Goal: Check status: Check status

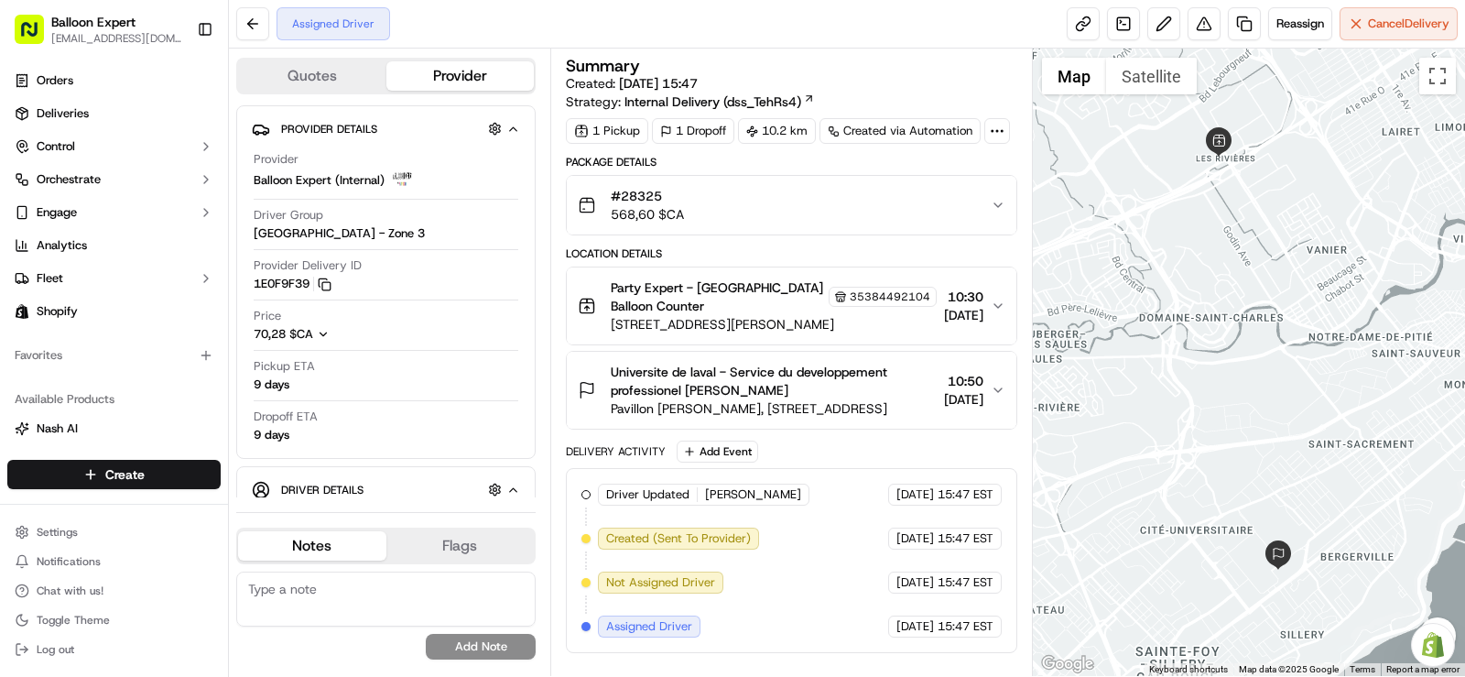
click at [368, 35] on div "Assigned Driver" at bounding box center [333, 23] width 114 height 33
click at [322, 24] on div "Assigned Driver" at bounding box center [333, 23] width 114 height 33
click at [514, 24] on div "Assigned Driver Reassign Cancel Delivery" at bounding box center [847, 24] width 1236 height 49
click at [251, 21] on button at bounding box center [252, 23] width 33 height 33
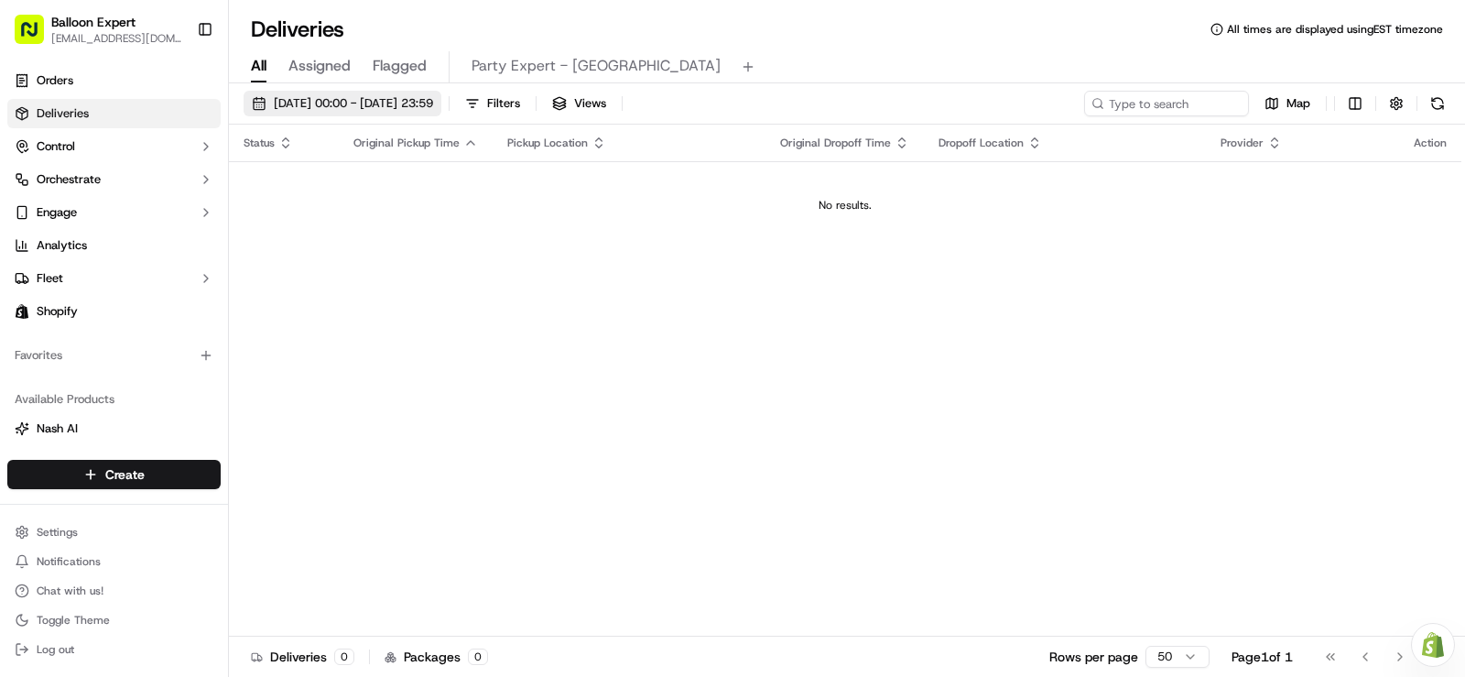
click at [398, 99] on span "[DATE] 00:00 - [DATE] 23:59" at bounding box center [353, 103] width 159 height 16
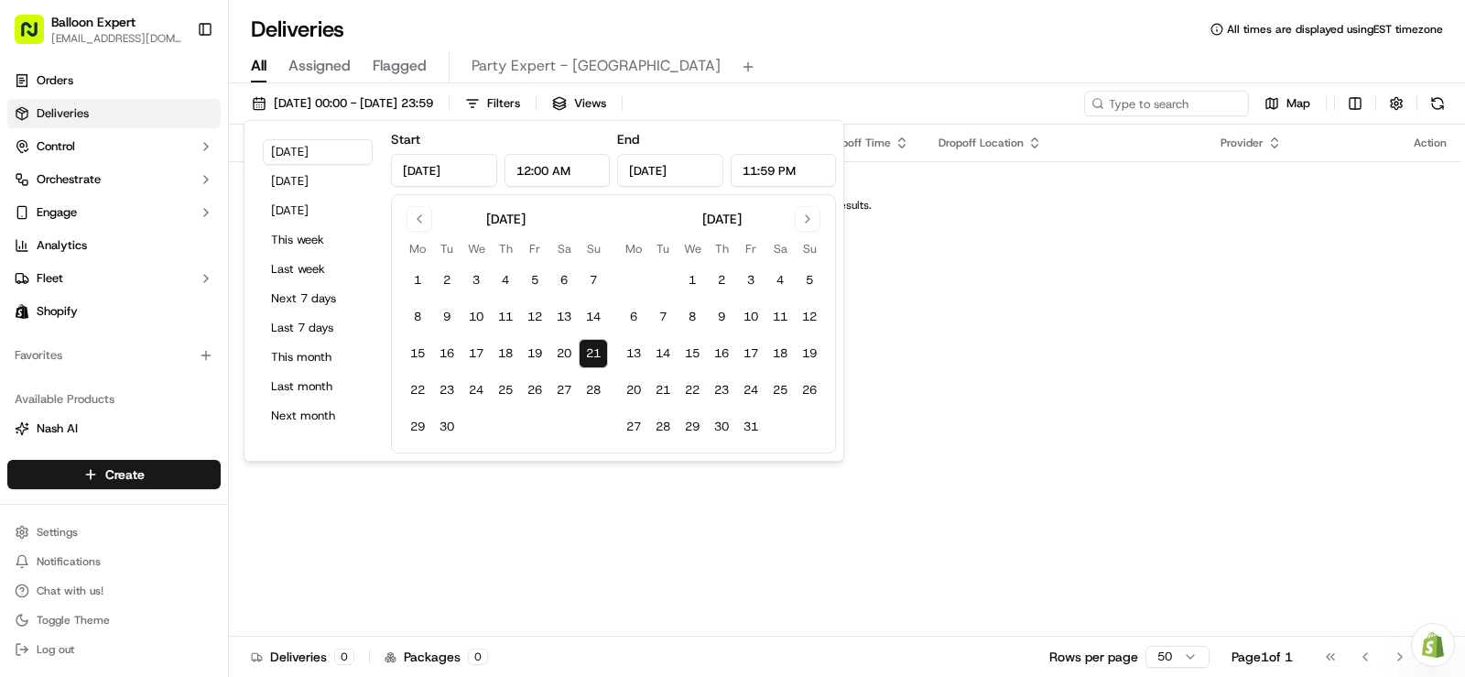
click at [590, 353] on button "21" at bounding box center [593, 353] width 29 height 29
click at [666, 393] on button "21" at bounding box center [662, 389] width 29 height 29
type input "[DATE]"
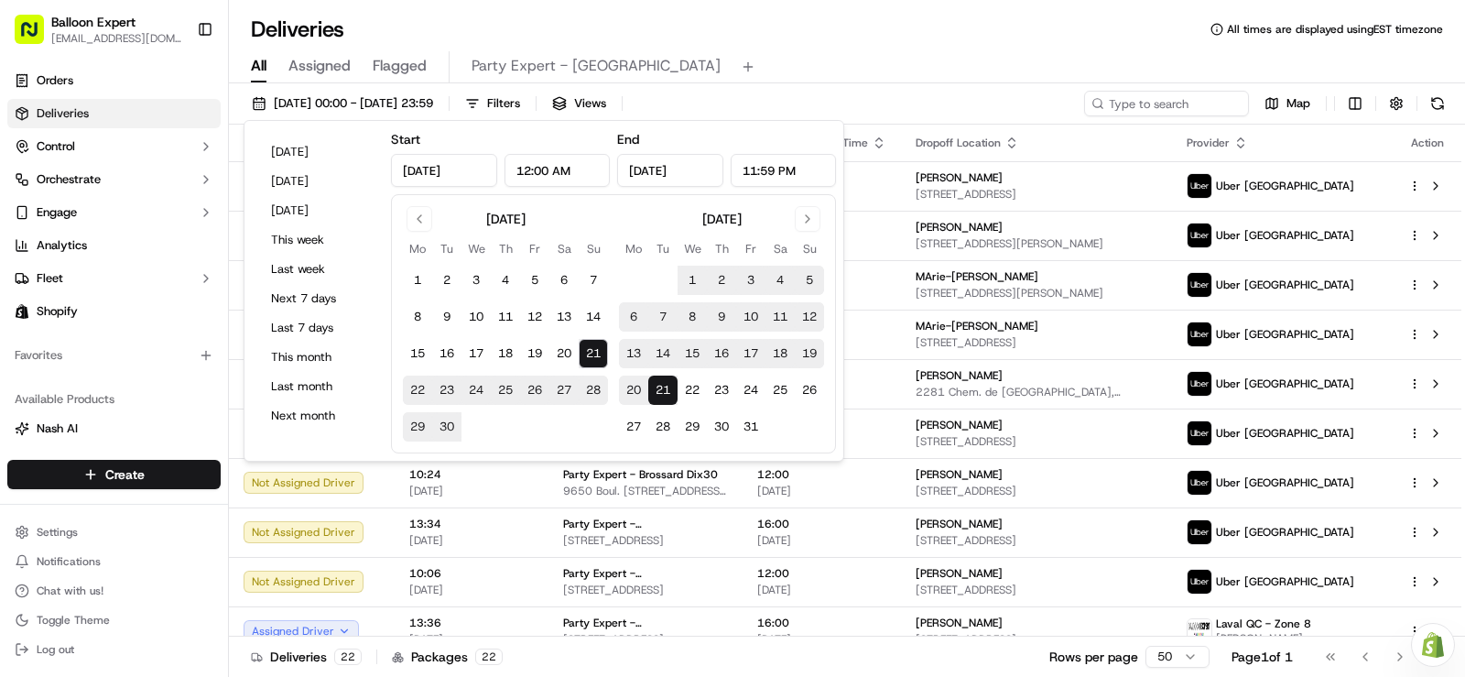
click at [854, 70] on div "All Assigned Flagged Party Expert - [GEOGRAPHIC_DATA]" at bounding box center [847, 67] width 1236 height 32
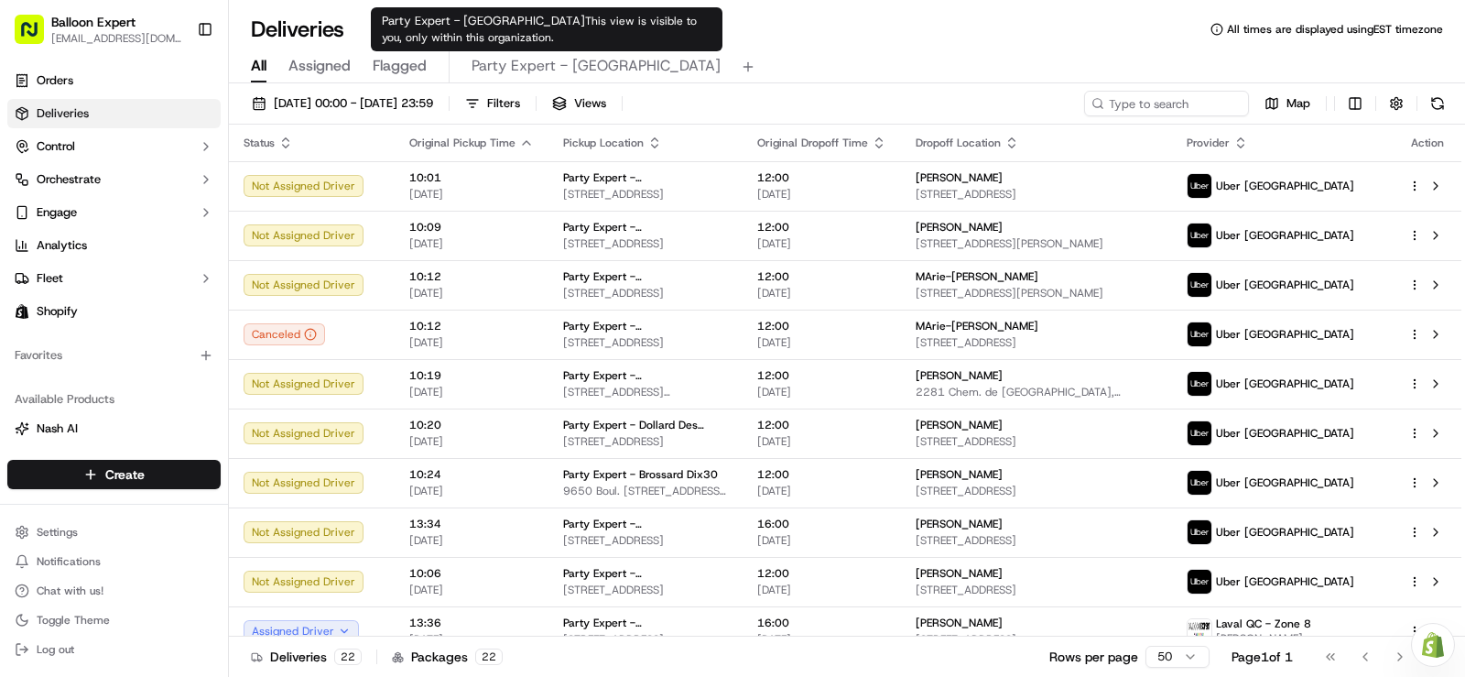
click at [586, 64] on span "Party Expert - [GEOGRAPHIC_DATA]" at bounding box center [595, 66] width 249 height 22
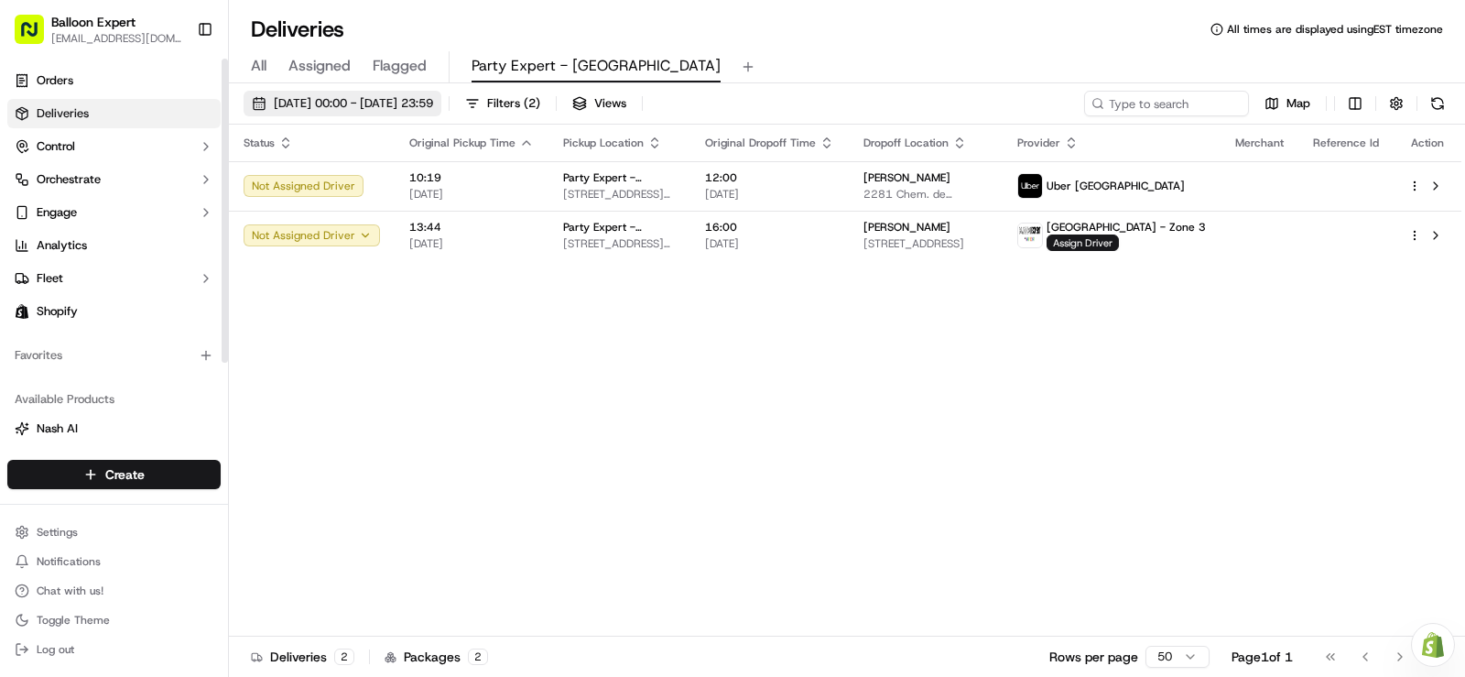
click at [313, 105] on span "[DATE] 00:00 - [DATE] 23:59" at bounding box center [353, 103] width 159 height 16
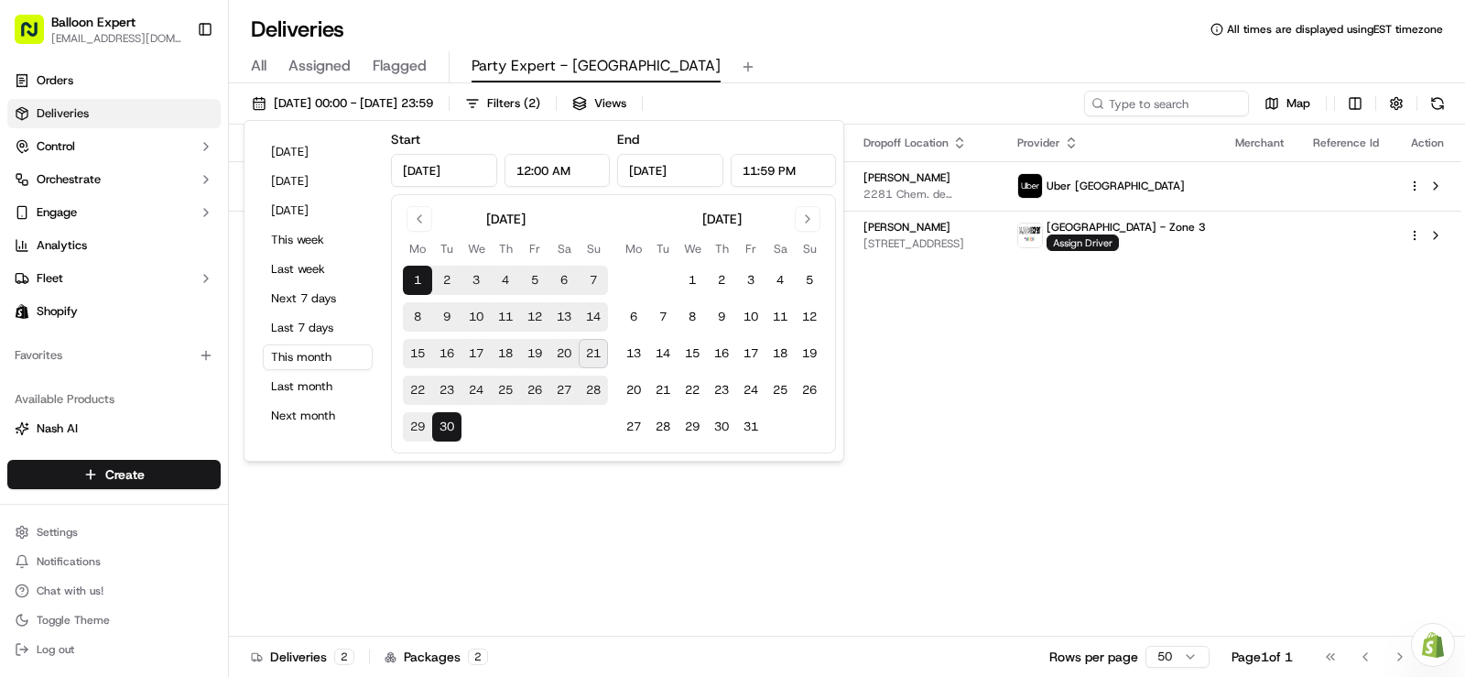
click at [665, 487] on div "Status Original Pickup Time Pickup Location Original Dropoff Time Dropoff Locat…" at bounding box center [845, 381] width 1232 height 512
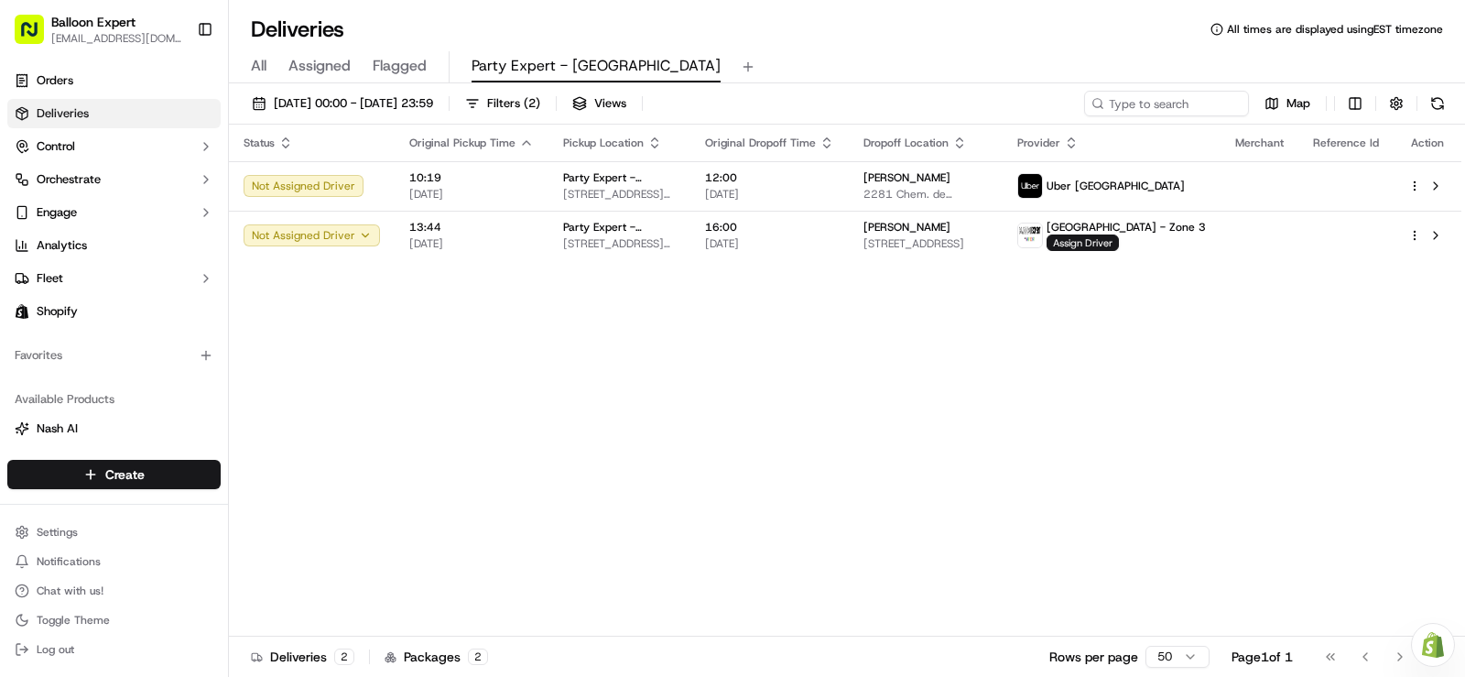
click at [677, 288] on div "Status Original Pickup Time Pickup Location Original Dropoff Time Dropoff Locat…" at bounding box center [845, 381] width 1232 height 512
drag, startPoint x: 677, startPoint y: 285, endPoint x: 315, endPoint y: 415, distance: 385.1
click at [315, 415] on div "Status Original Pickup Time Pickup Location Original Dropoff Time Dropoff Locat…" at bounding box center [845, 381] width 1232 height 512
drag, startPoint x: 519, startPoint y: 398, endPoint x: 524, endPoint y: 384, distance: 15.3
click at [519, 397] on div "Status Original Pickup Time Pickup Location Original Dropoff Time Dropoff Locat…" at bounding box center [845, 381] width 1232 height 512
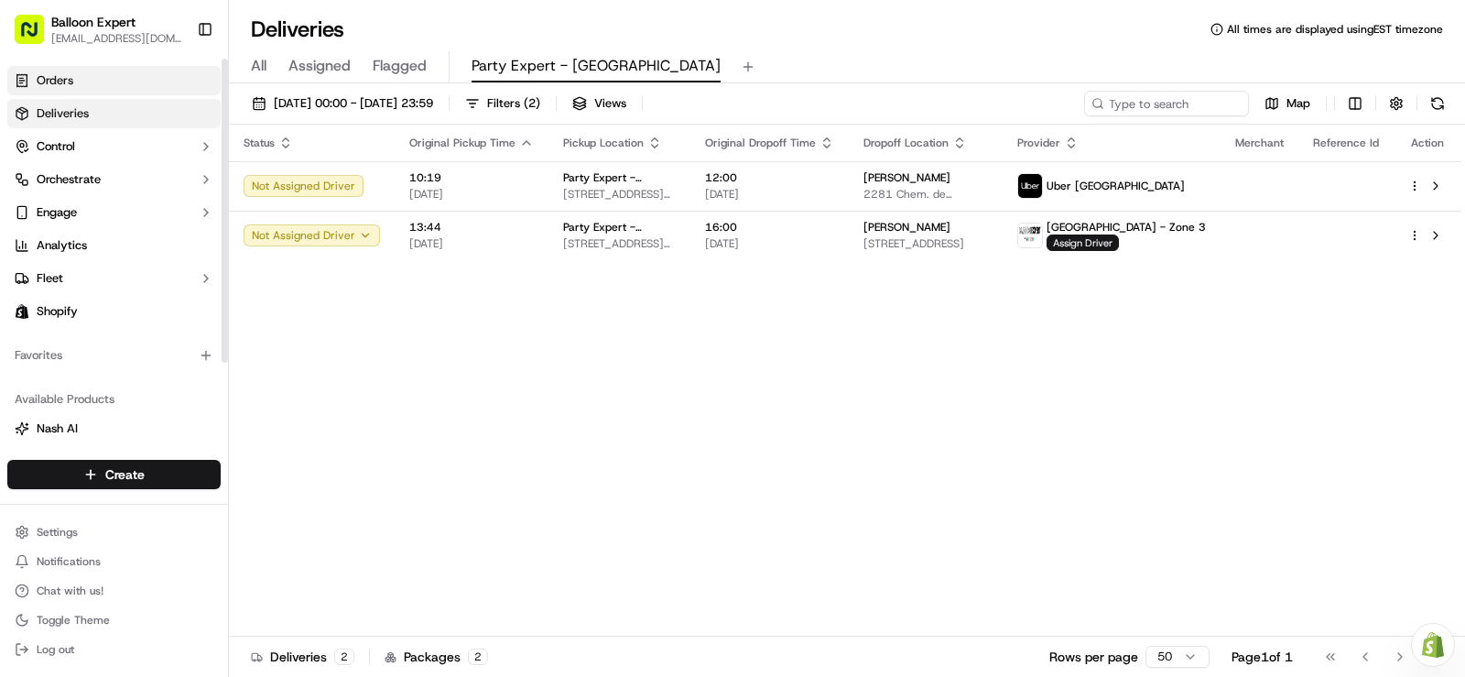
click at [101, 74] on link "Orders" at bounding box center [113, 80] width 213 height 29
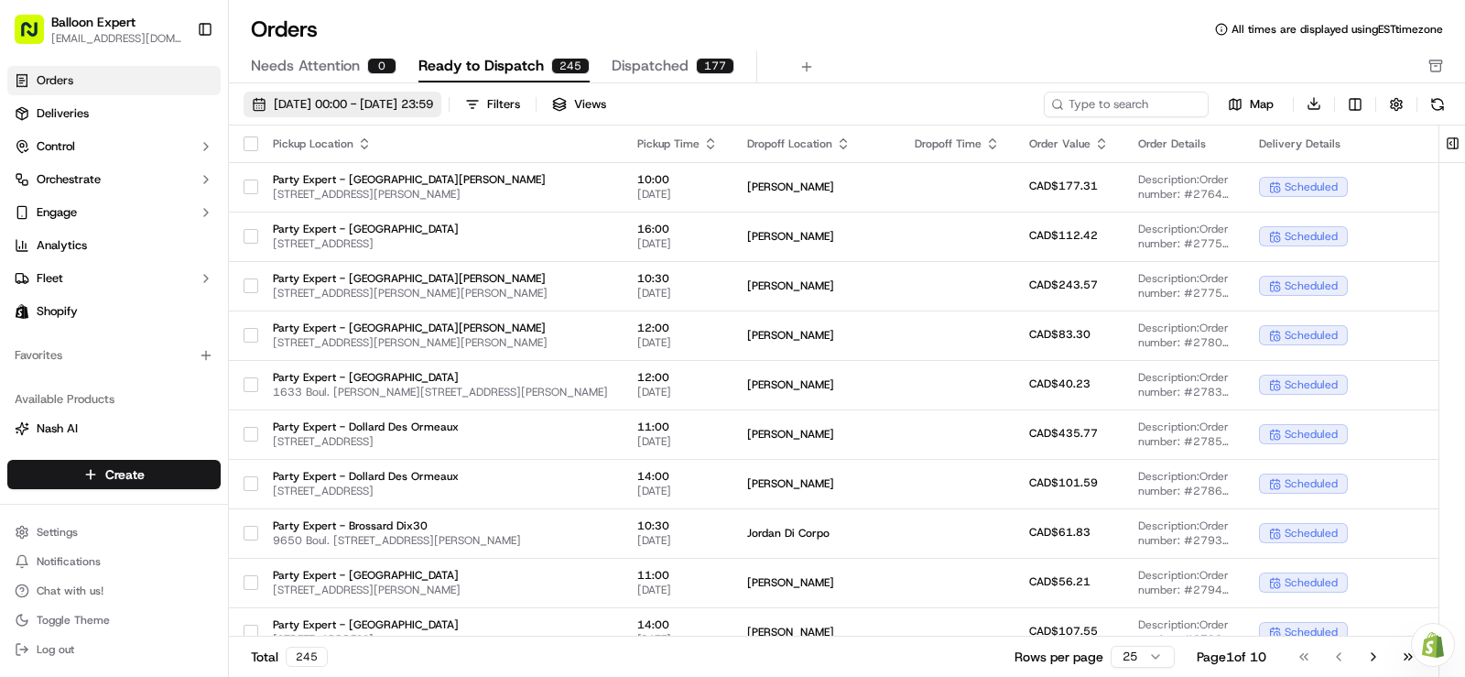
click at [441, 114] on button "[DATE] 00:00 - [DATE] 23:59" at bounding box center [343, 105] width 198 height 26
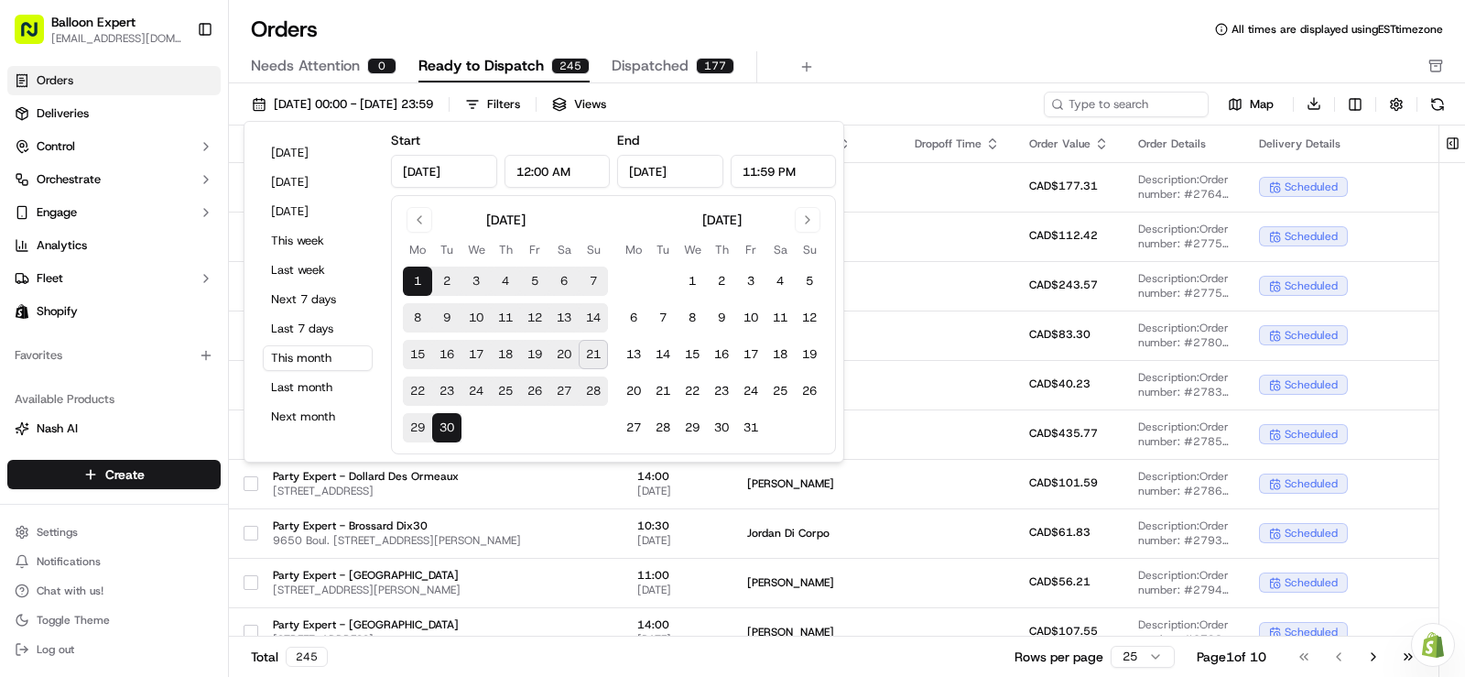
click at [591, 360] on button "21" at bounding box center [593, 354] width 29 height 29
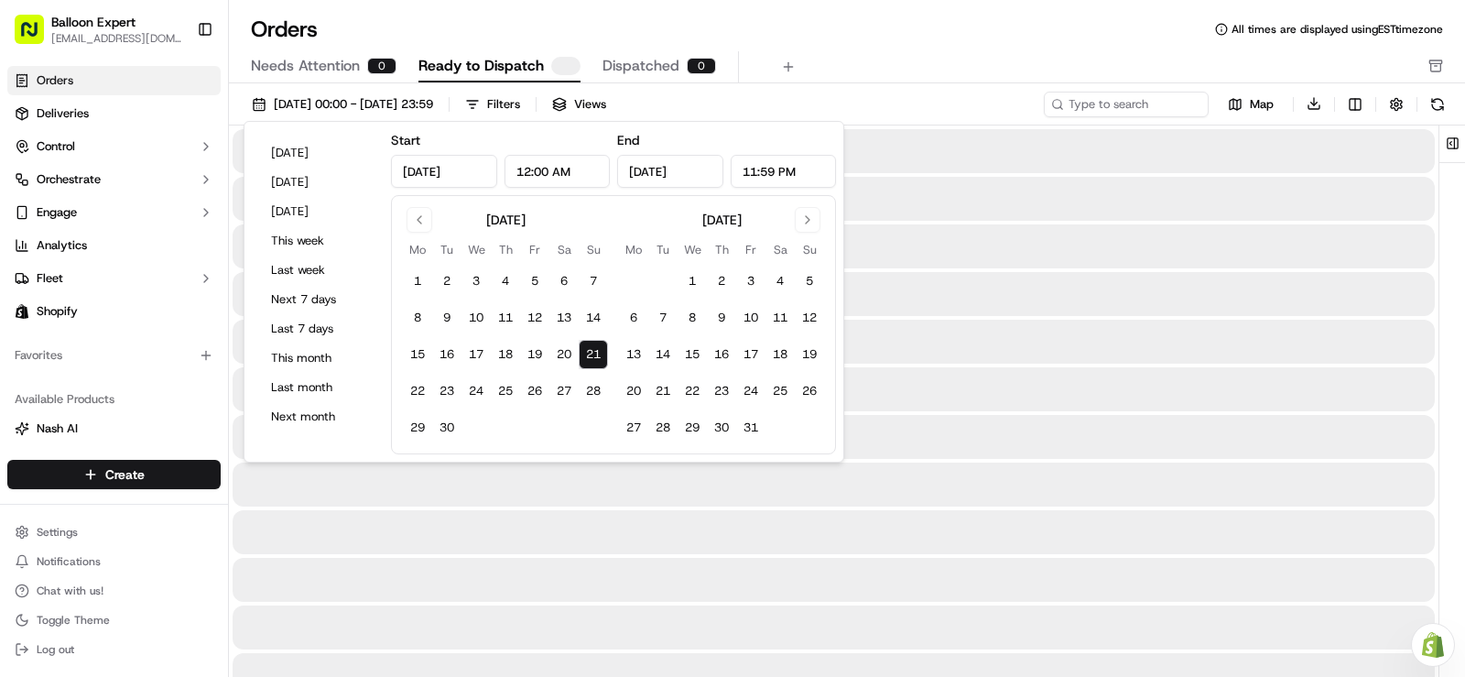
type input "[DATE]"
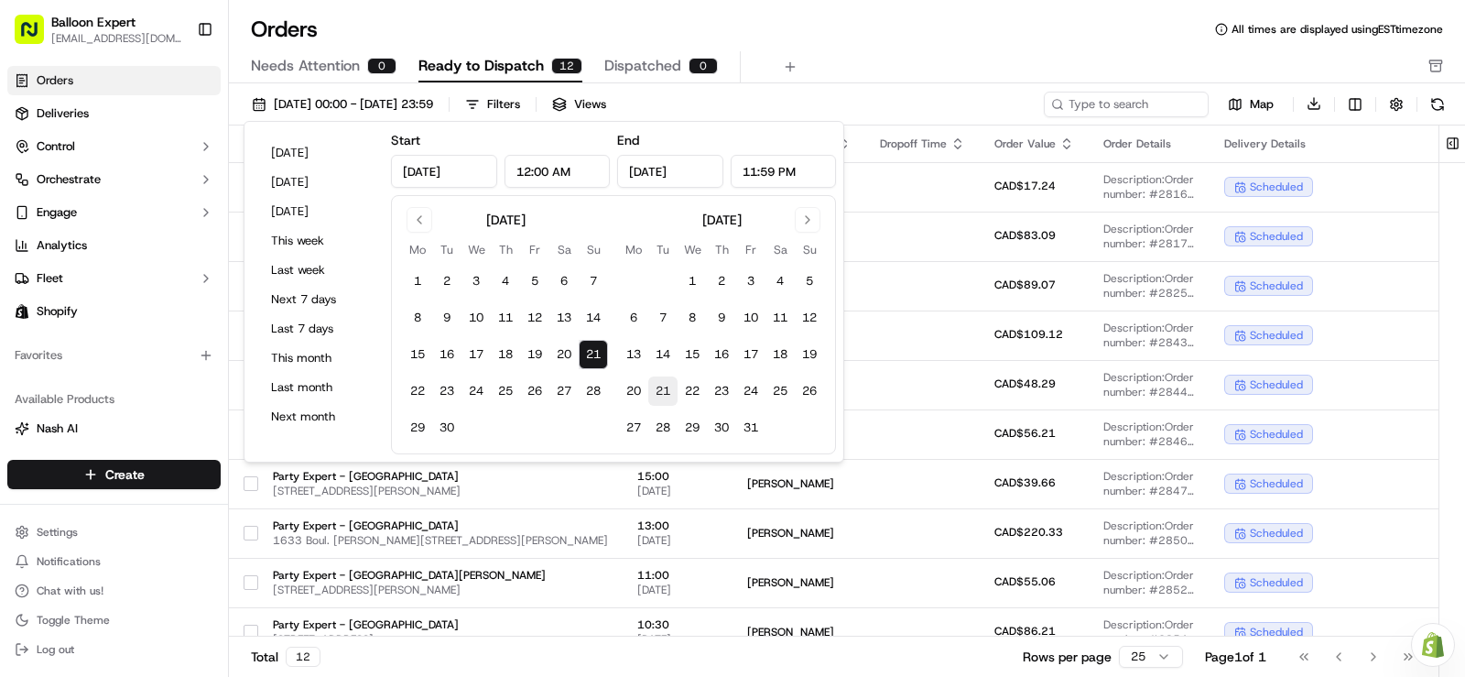
click at [661, 392] on button "21" at bounding box center [662, 390] width 29 height 29
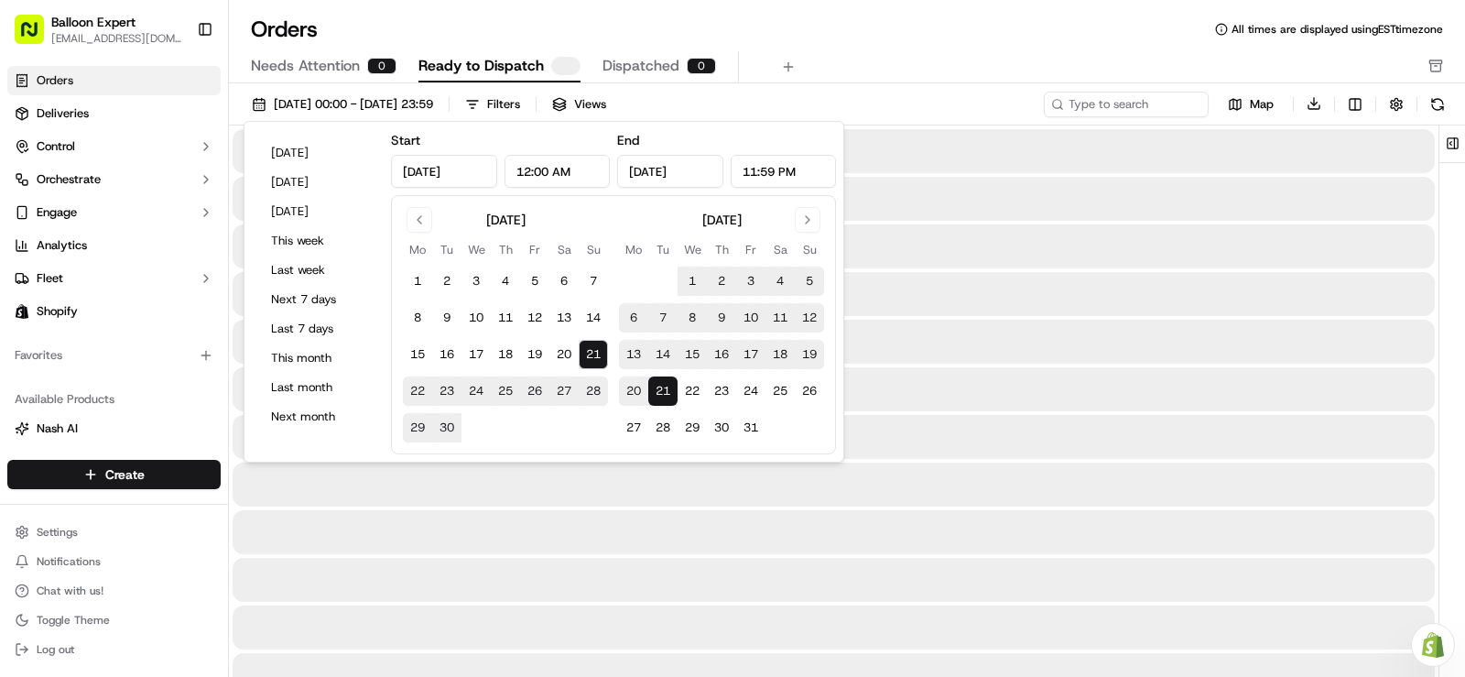
type input "[DATE]"
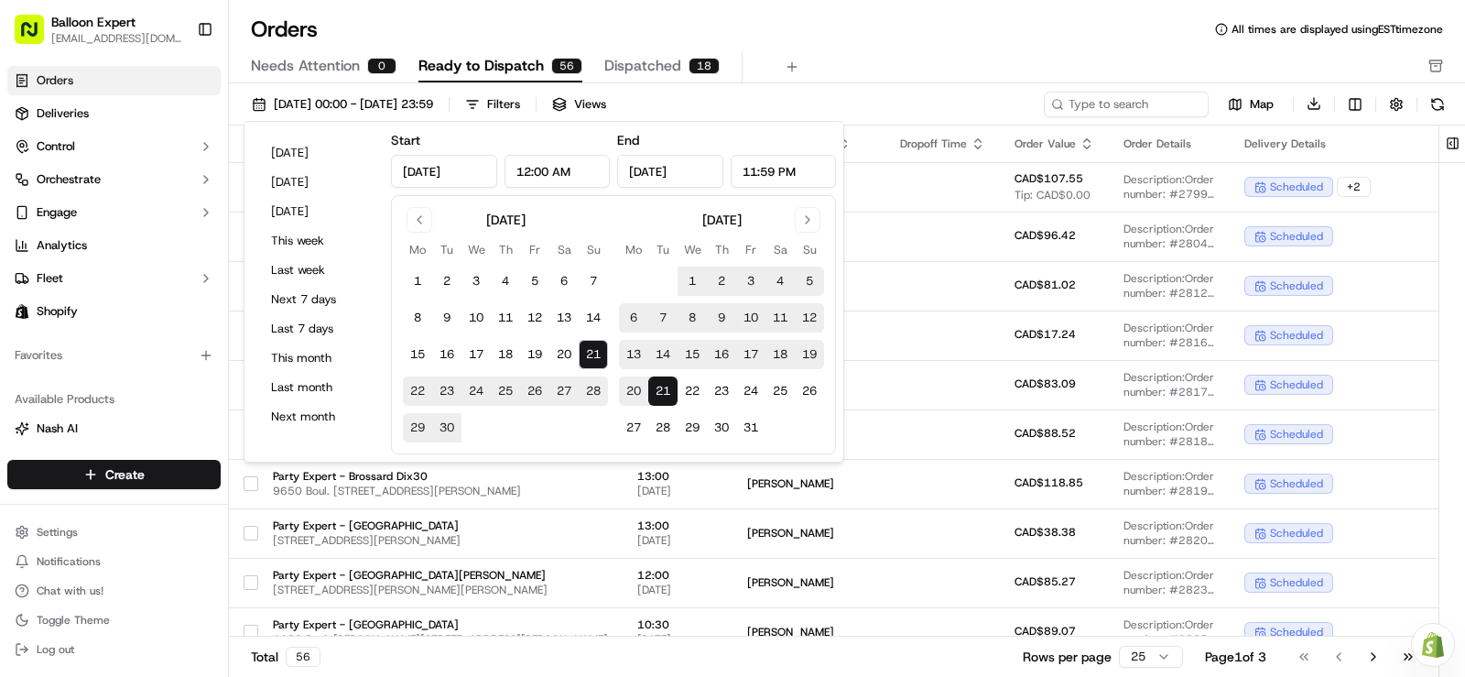
click at [847, 87] on div "[DATE] 00:00 - [DATE] 23:59 Filters Views Map Download Pickup Location Pickup T…" at bounding box center [847, 386] width 1236 height 606
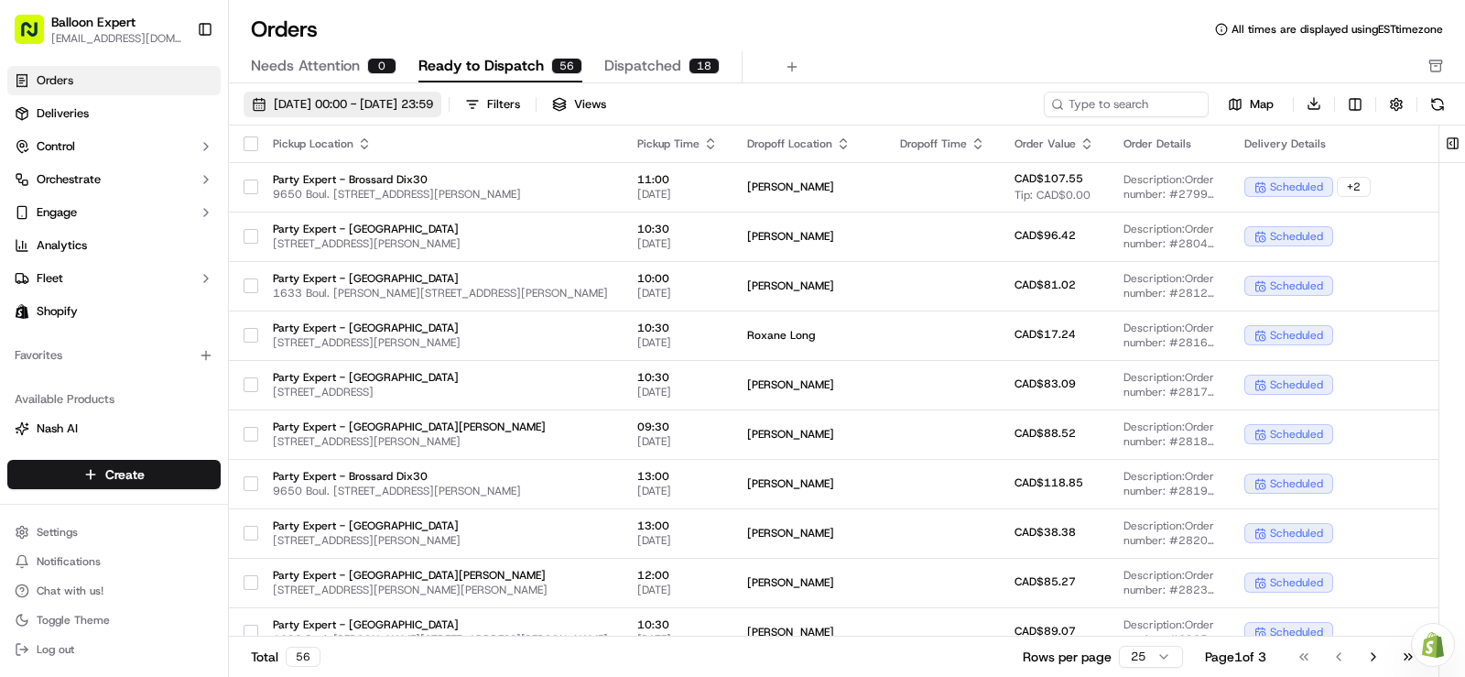
click at [354, 105] on span "[DATE] 00:00 - [DATE] 23:59" at bounding box center [353, 104] width 159 height 16
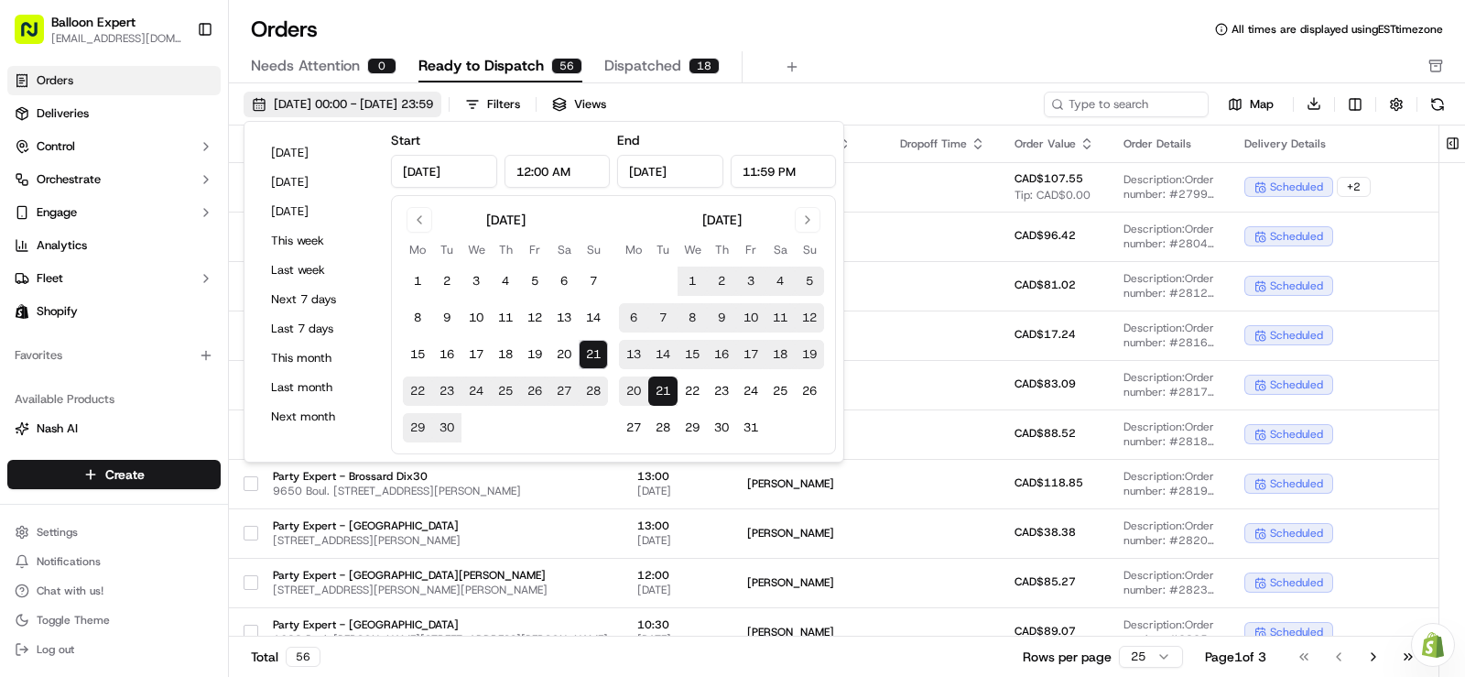
click at [433, 103] on span "[DATE] 00:00 - [DATE] 23:59" at bounding box center [353, 104] width 159 height 16
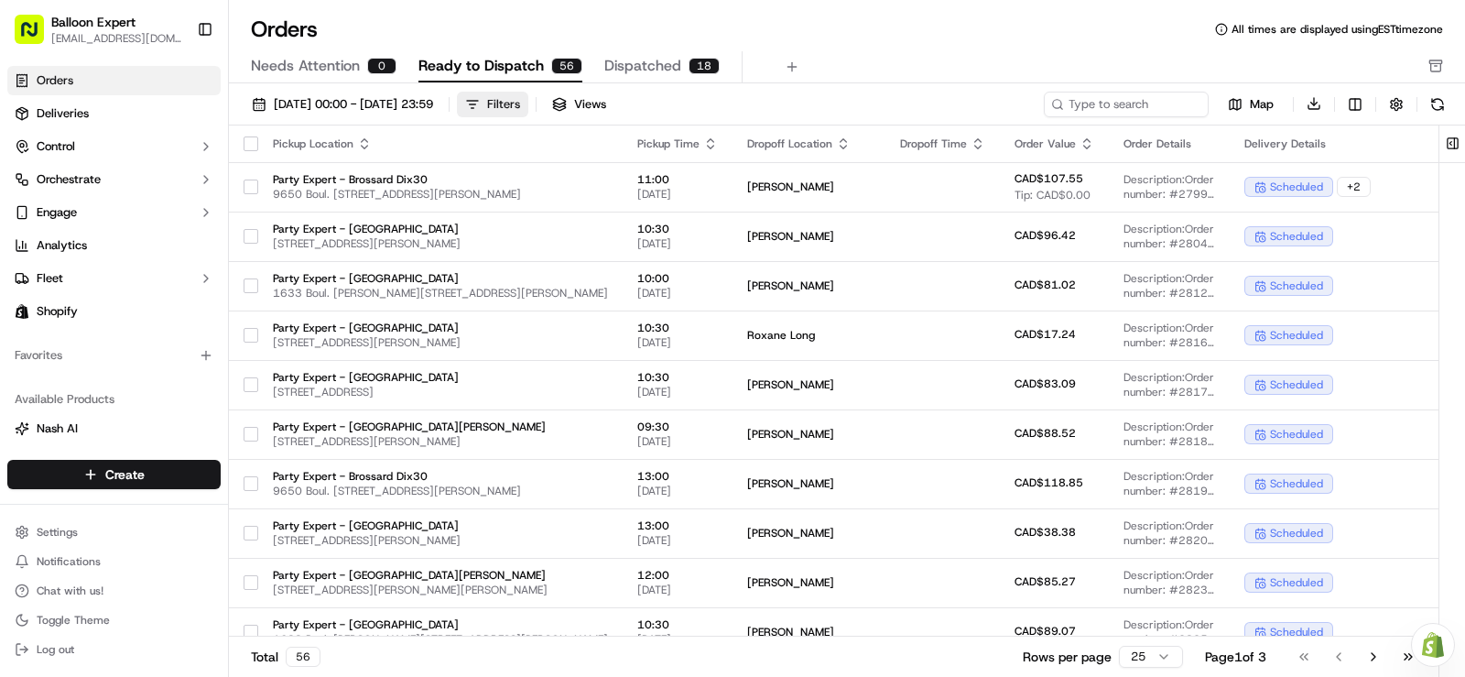
click at [528, 105] on button "Filters" at bounding box center [492, 105] width 71 height 26
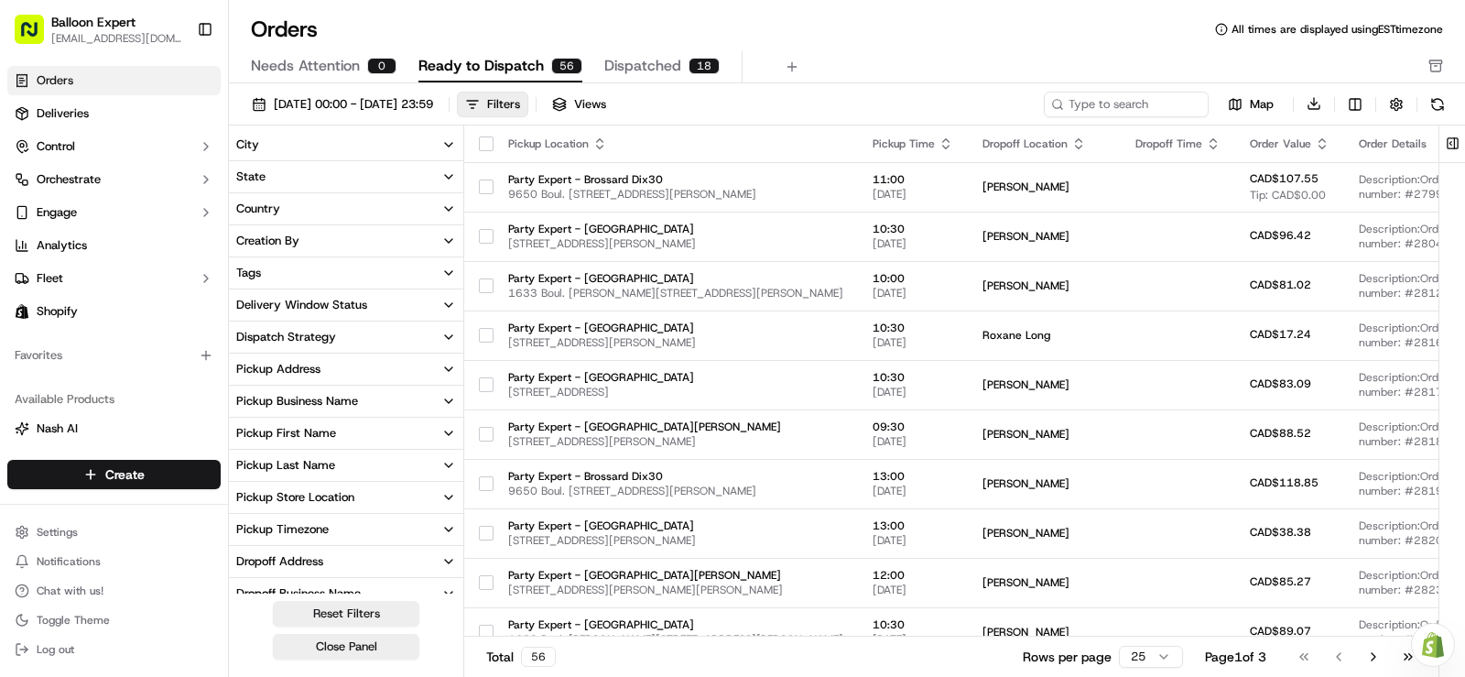
click at [286, 203] on button "Country" at bounding box center [346, 208] width 234 height 31
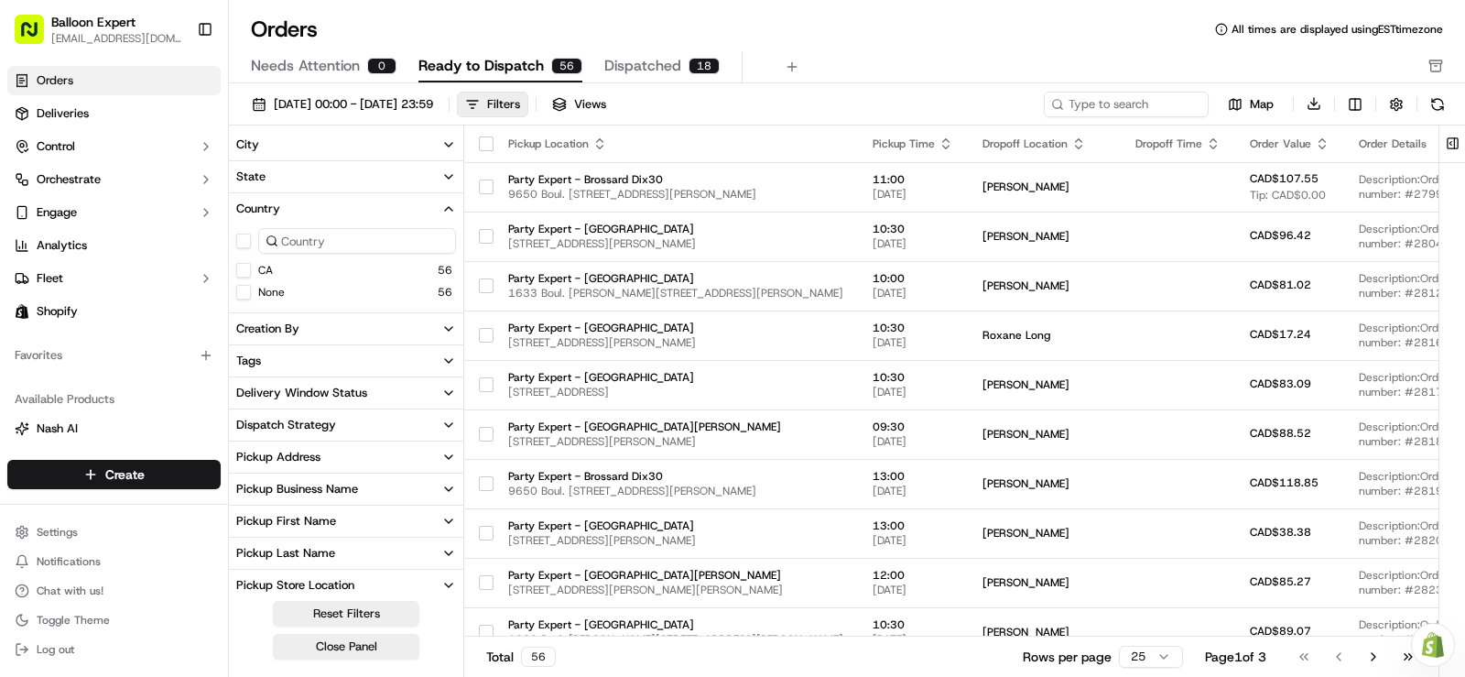
click at [261, 188] on button "State" at bounding box center [346, 176] width 234 height 31
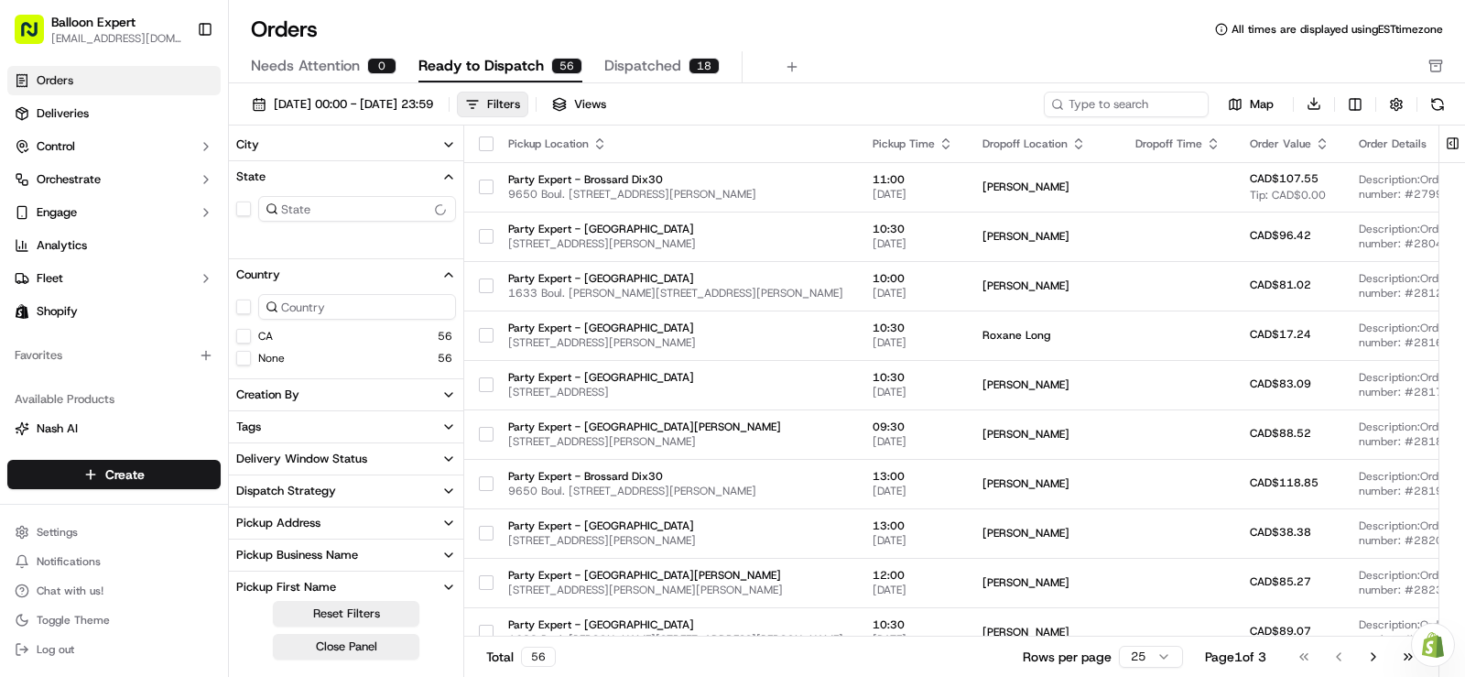
click at [277, 153] on button "City" at bounding box center [346, 144] width 234 height 31
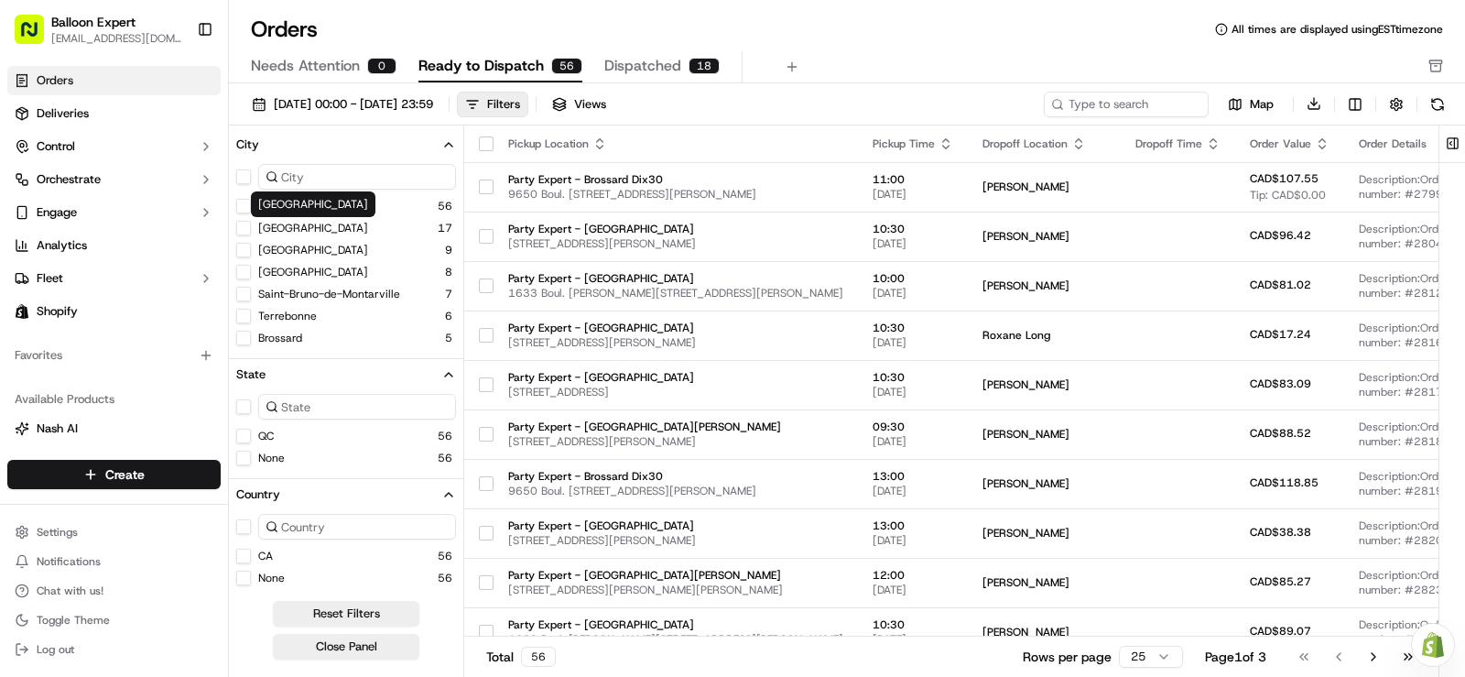
click at [276, 229] on label "[GEOGRAPHIC_DATA]" at bounding box center [313, 228] width 110 height 15
click at [251, 229] on City "[GEOGRAPHIC_DATA]" at bounding box center [243, 228] width 15 height 15
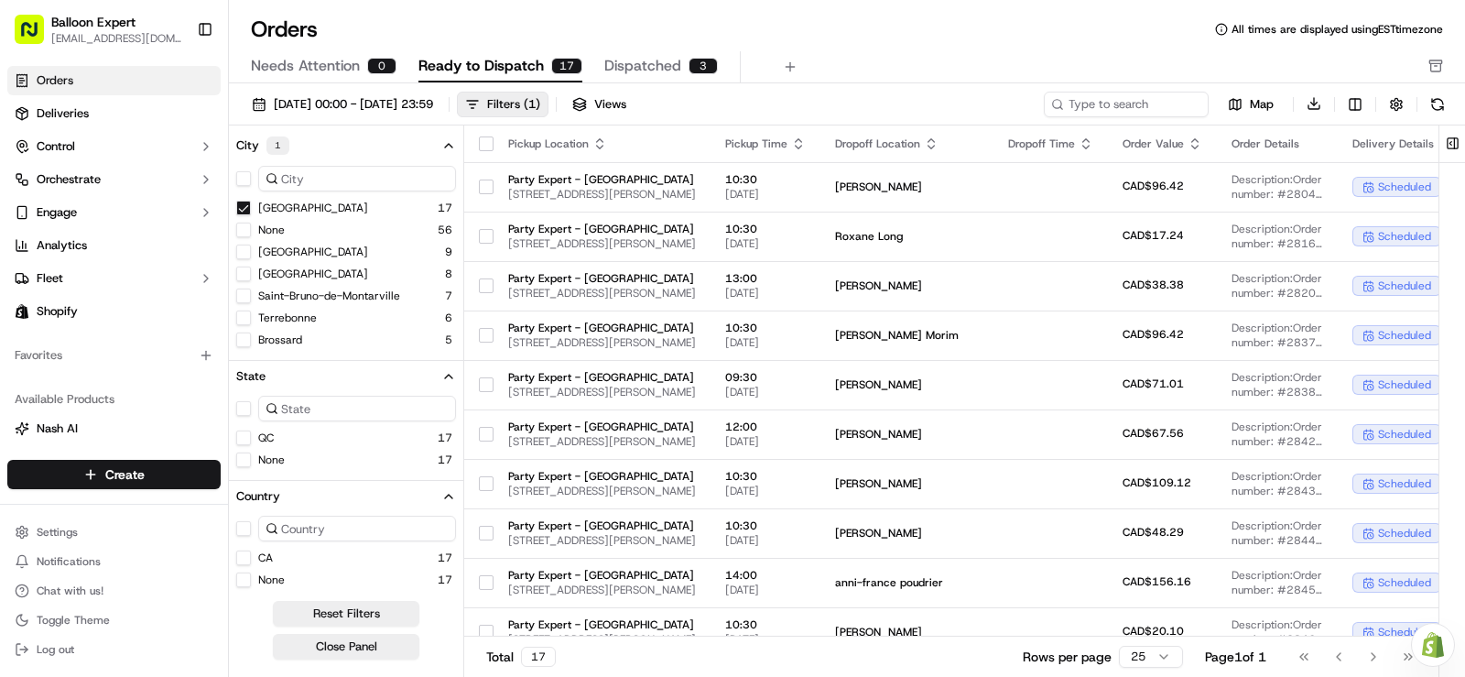
click at [806, 81] on div "Needs Attention 0 Ready to Dispatch 17 Dispatched 3" at bounding box center [834, 66] width 1166 height 31
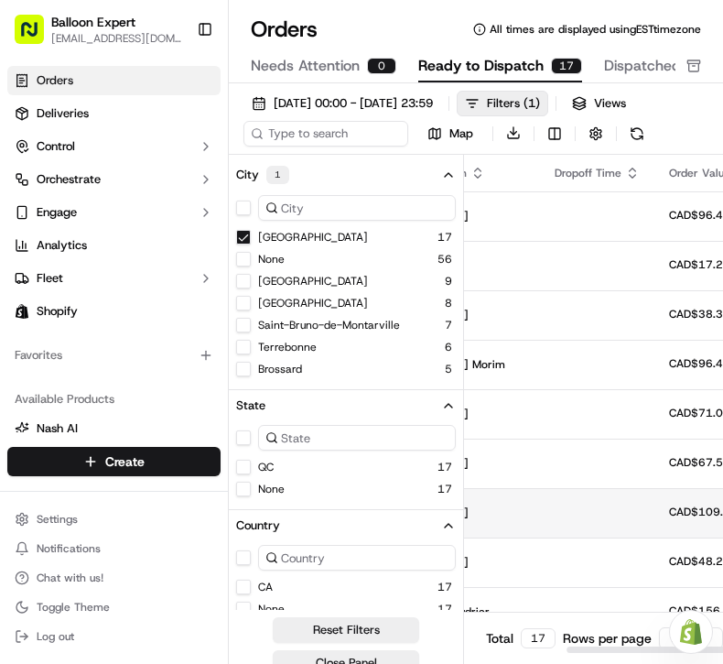
drag, startPoint x: 525, startPoint y: 511, endPoint x: 559, endPoint y: 513, distance: 33.9
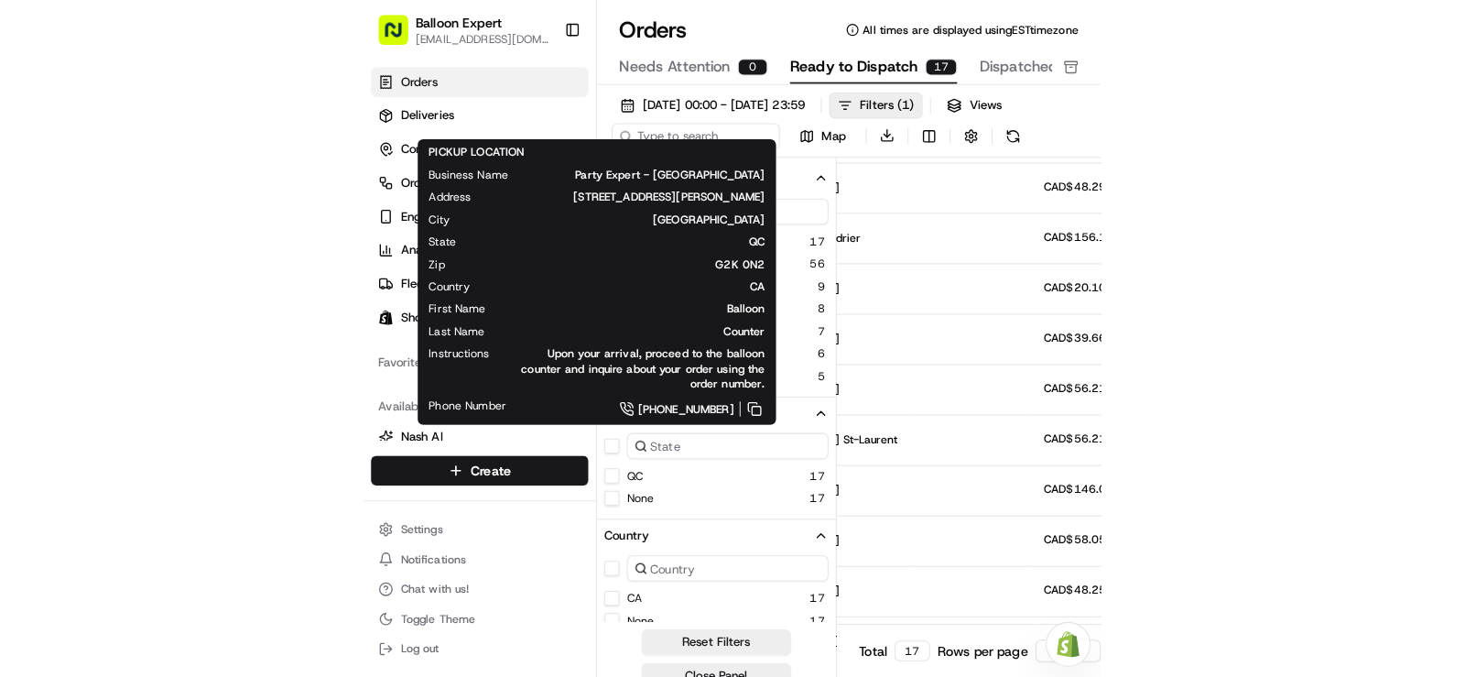
scroll to position [365, 455]
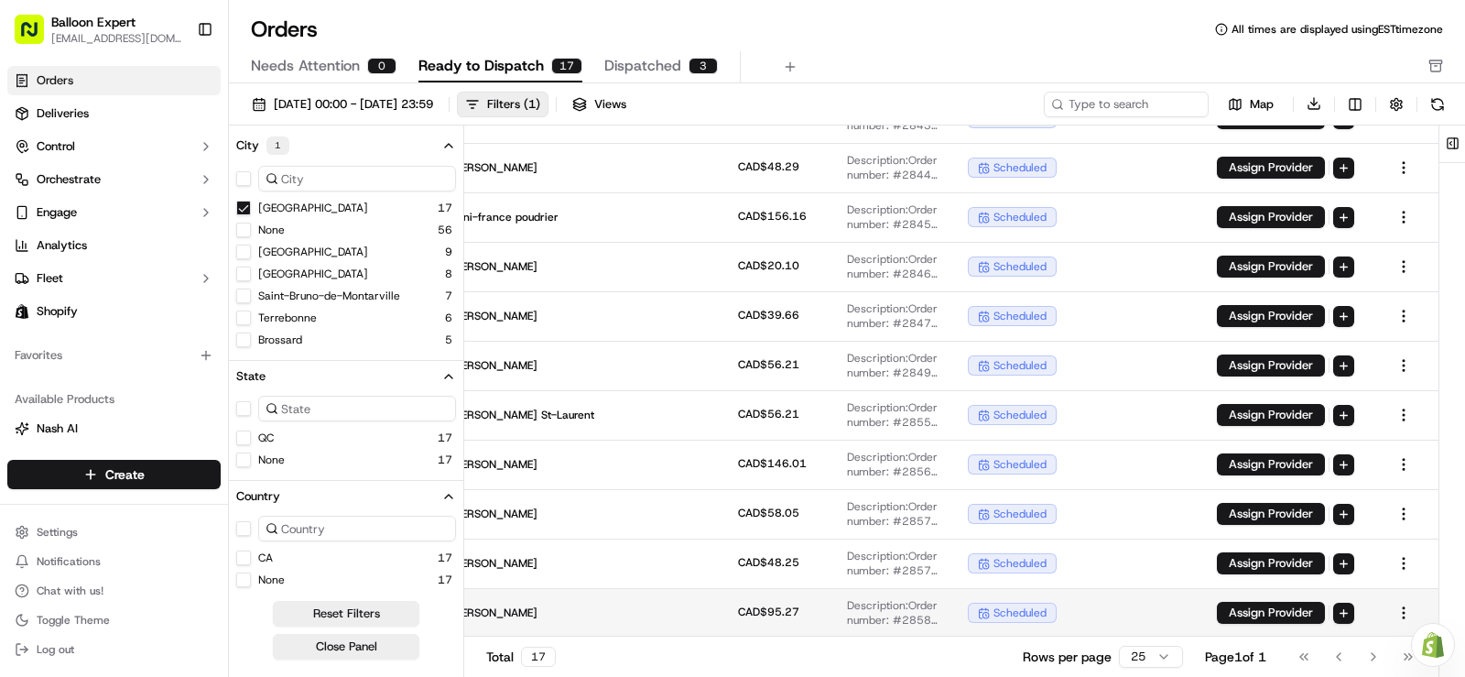
click at [723, 623] on td at bounding box center [666, 612] width 114 height 49
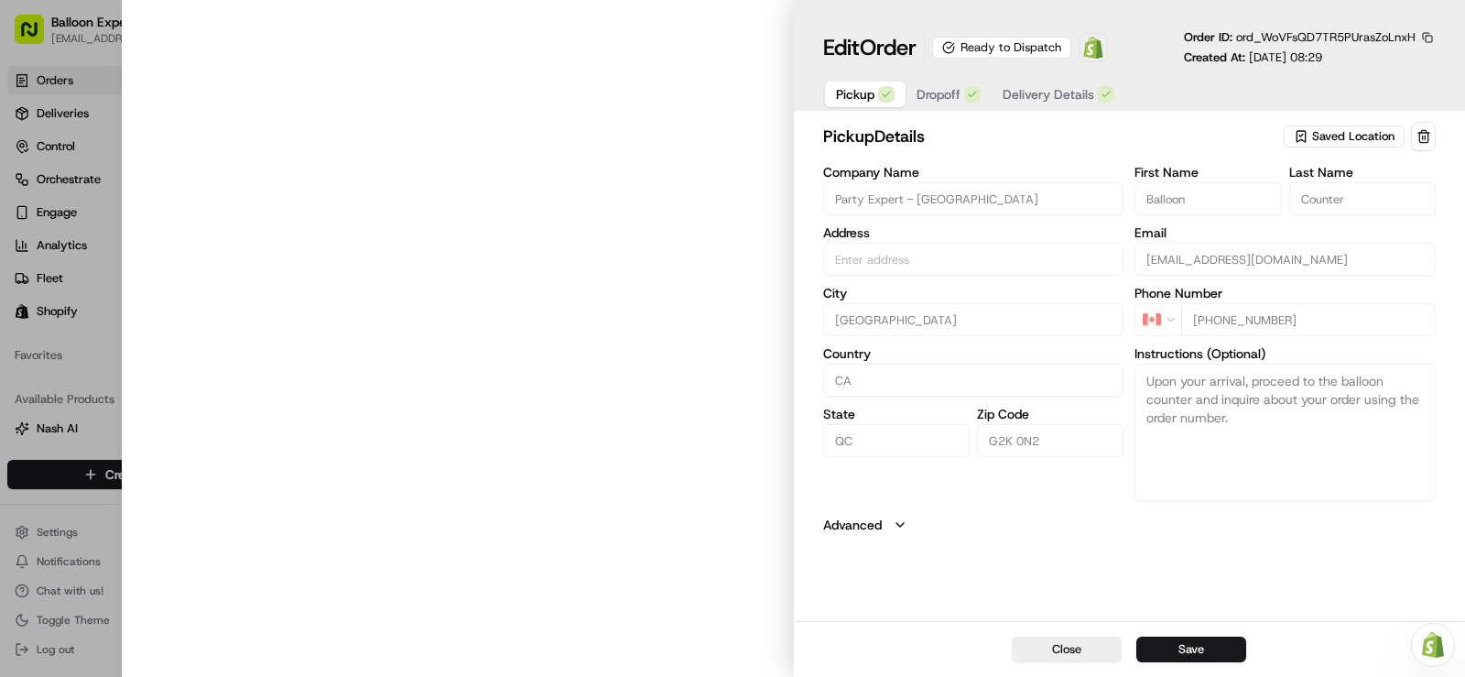
type input "[STREET_ADDRESS][PERSON_NAME]"
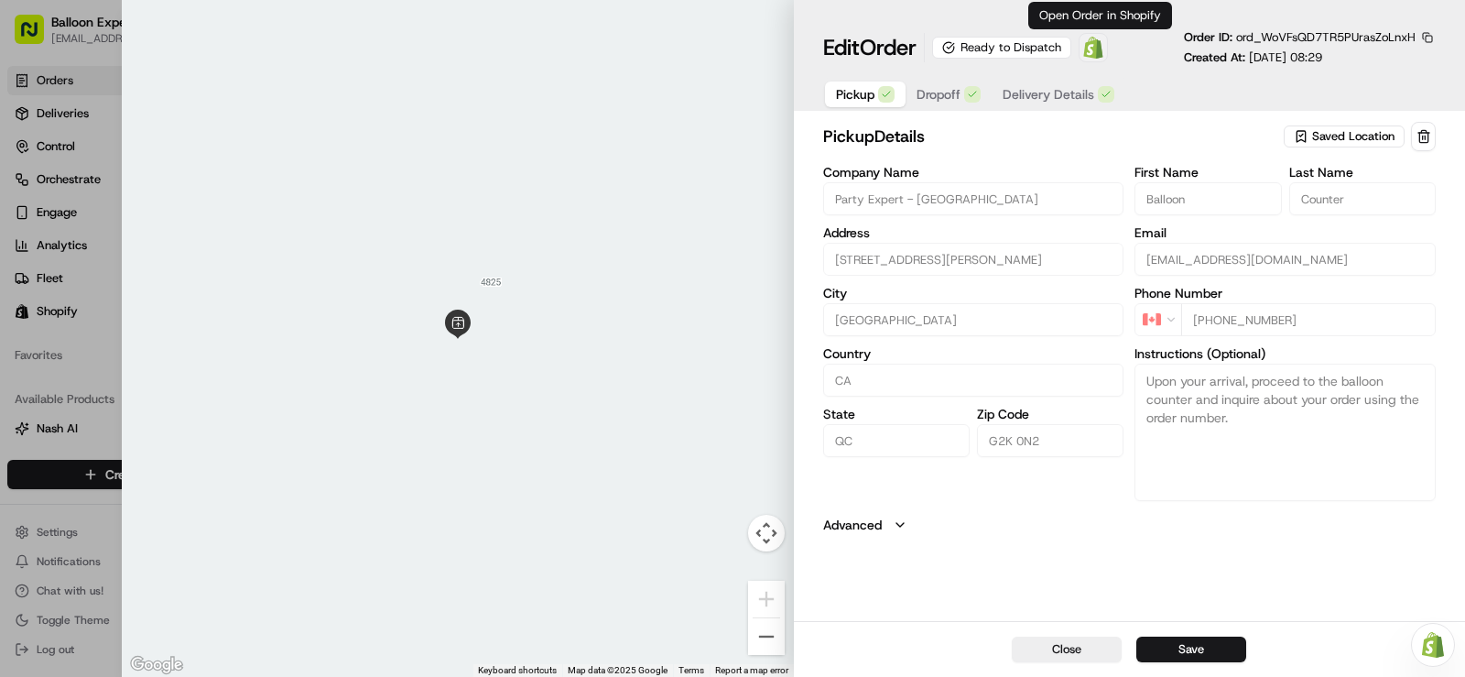
click at [1111, 55] on span at bounding box center [1093, 47] width 37 height 37
click at [64, 186] on div at bounding box center [732, 338] width 1465 height 677
type input "+1"
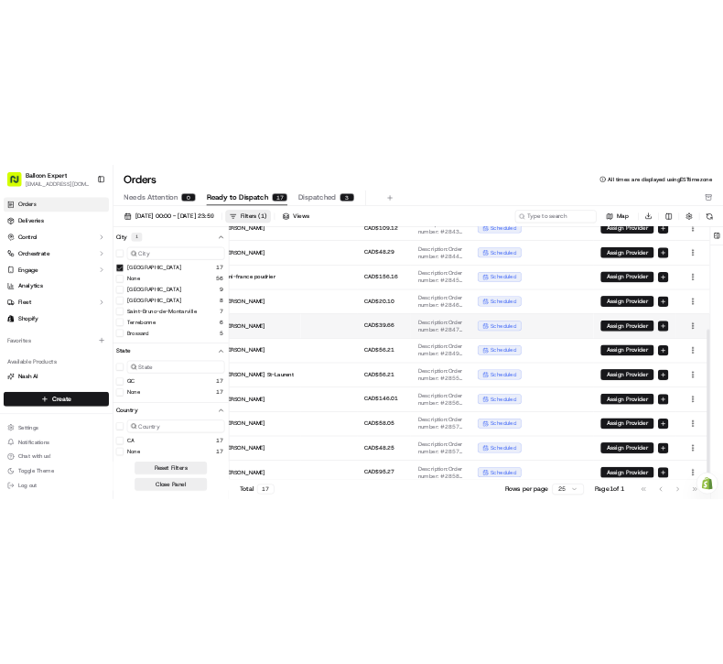
scroll to position [365, 523]
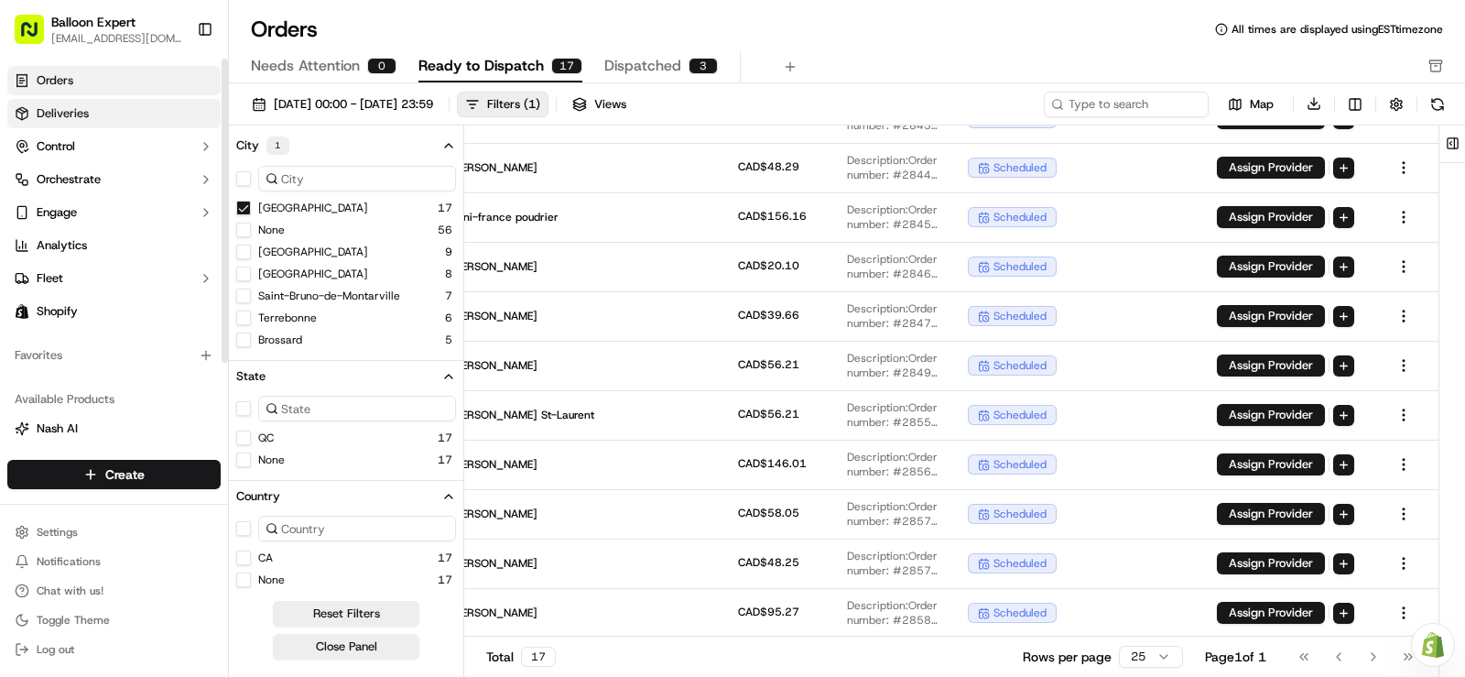
click at [93, 110] on link "Deliveries" at bounding box center [113, 113] width 213 height 29
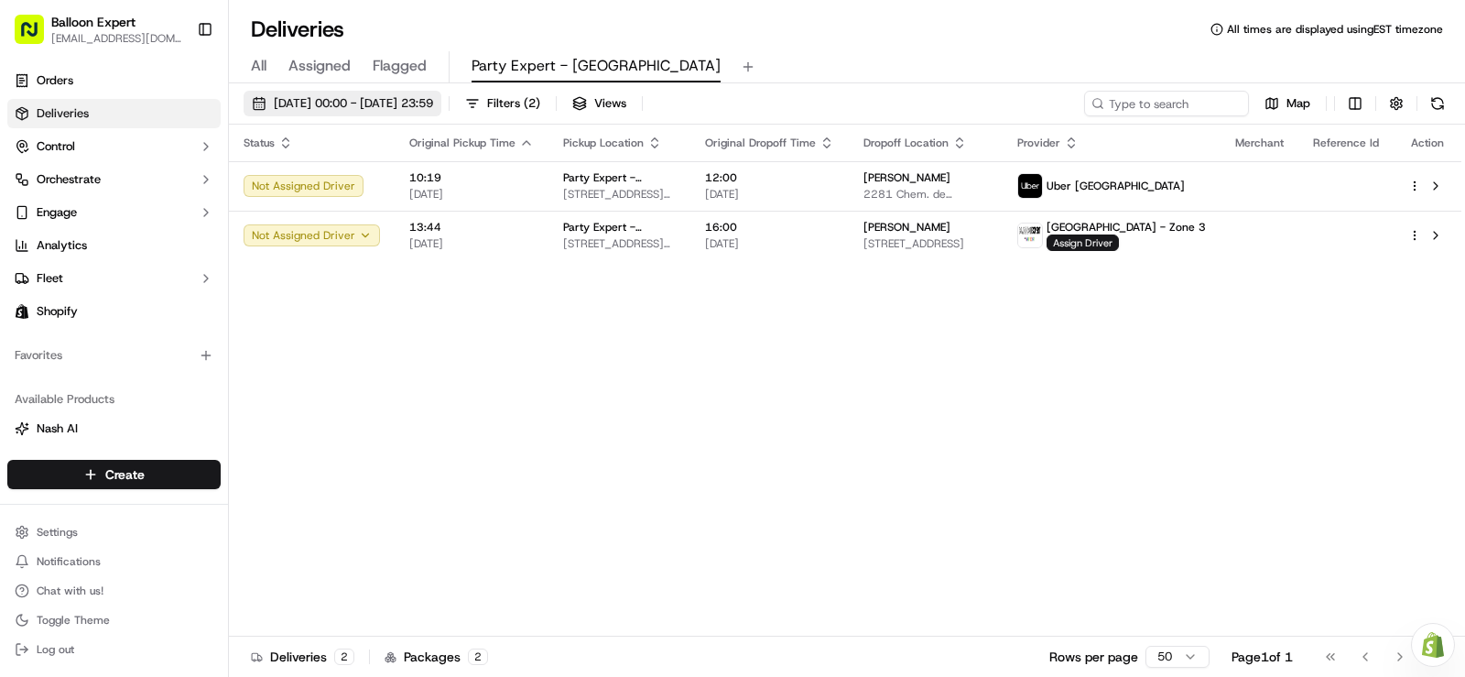
click at [433, 104] on span "[DATE] 00:00 - [DATE] 23:59" at bounding box center [353, 103] width 159 height 16
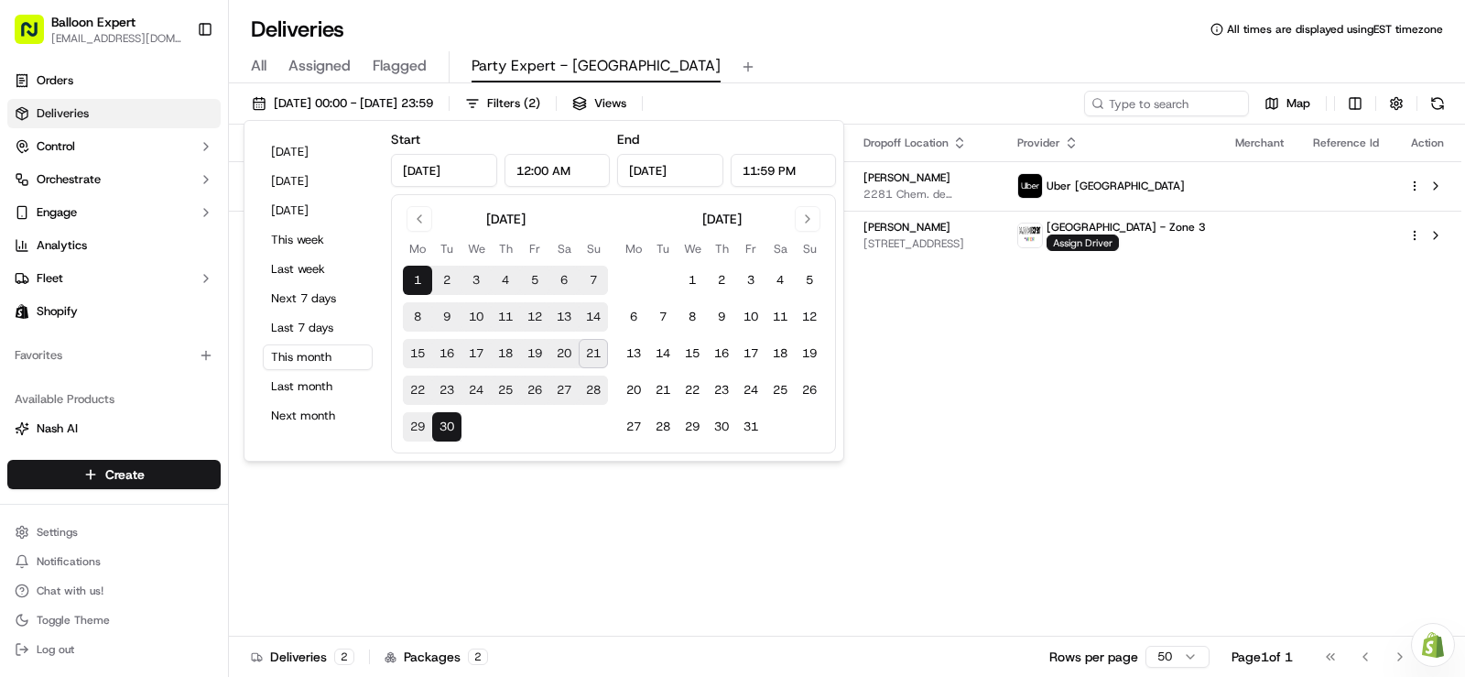
click at [602, 356] on button "21" at bounding box center [593, 353] width 29 height 29
type input "[DATE]"
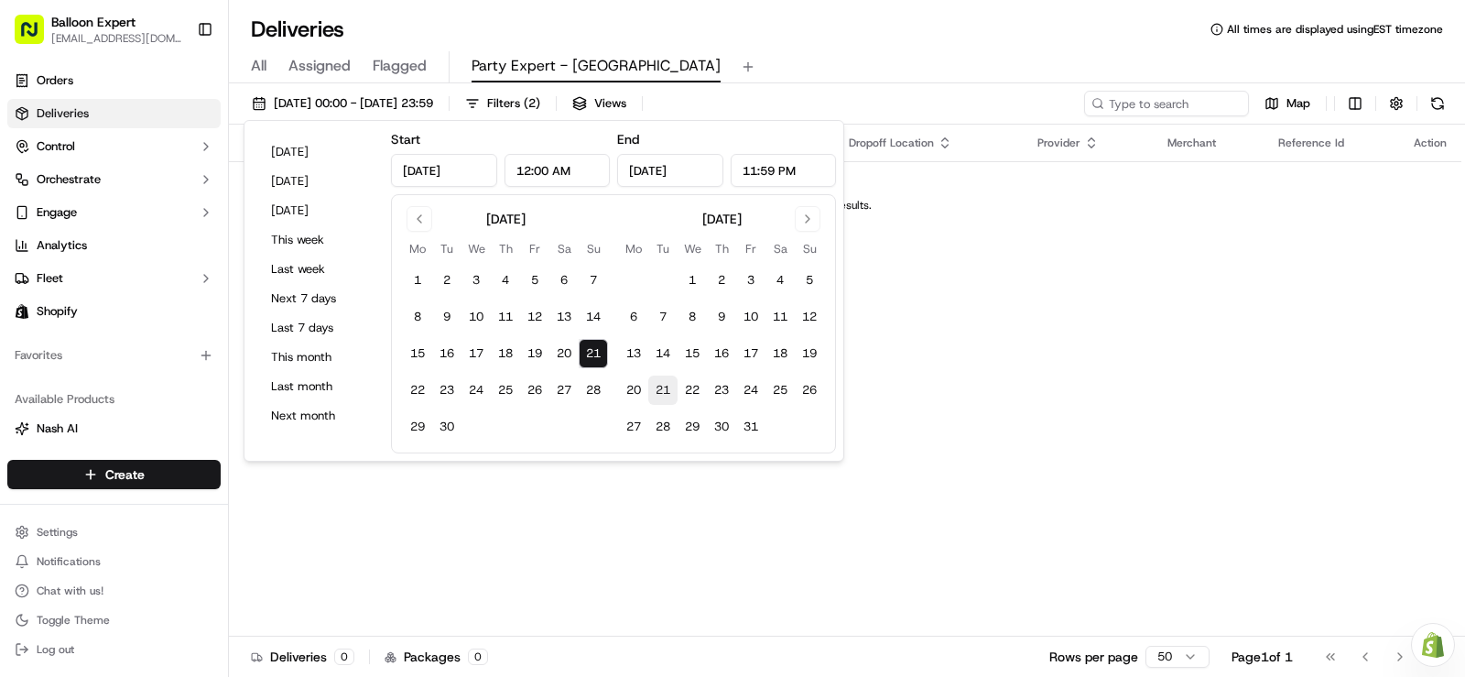
click at [662, 395] on button "21" at bounding box center [662, 389] width 29 height 29
type input "[DATE]"
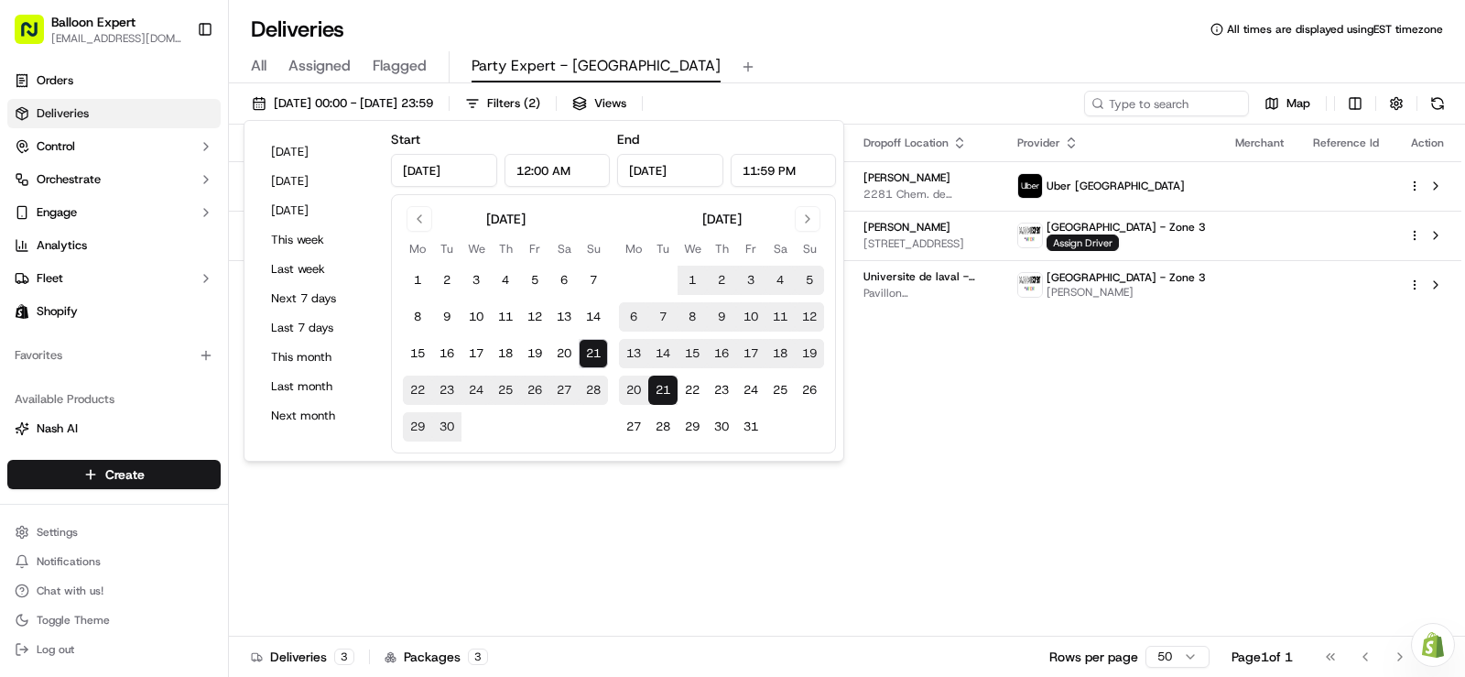
click at [998, 440] on div "Status Original Pickup Time Pickup Location Original Dropoff Time Dropoff Locat…" at bounding box center [845, 381] width 1232 height 512
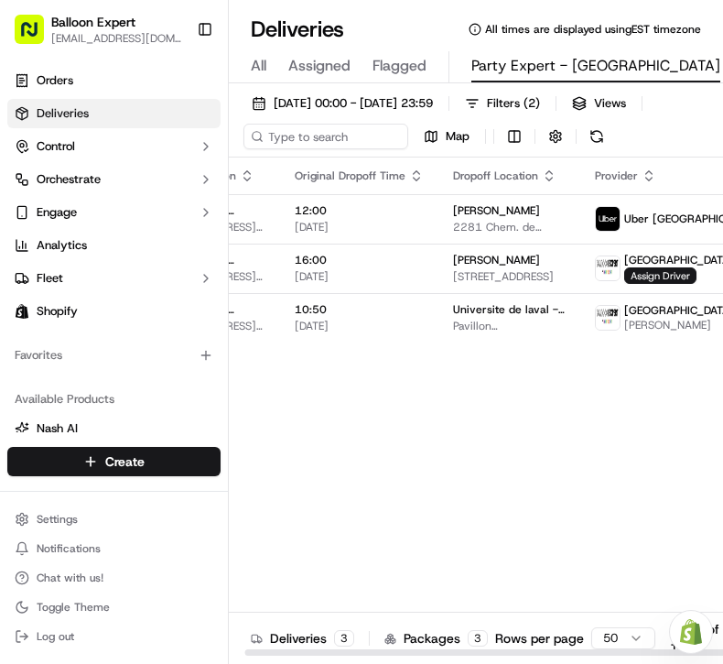
drag, startPoint x: 440, startPoint y: 483, endPoint x: 595, endPoint y: 460, distance: 156.4
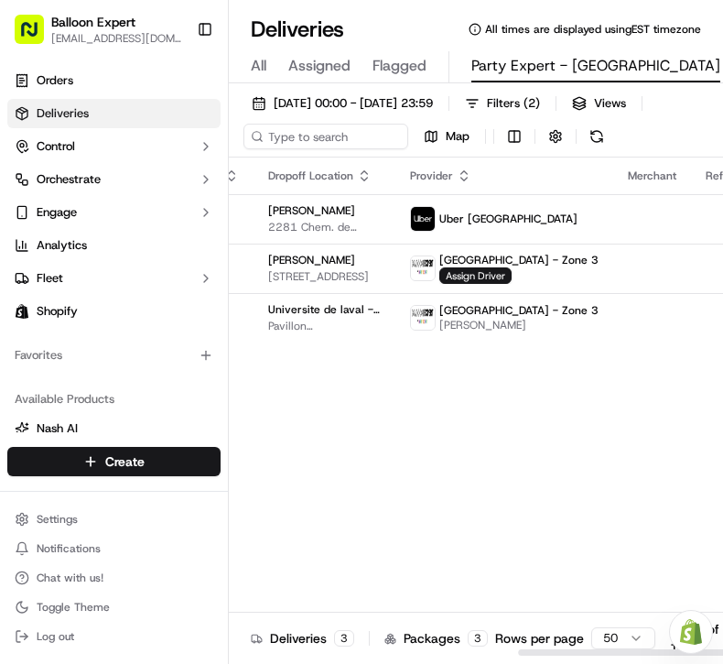
drag, startPoint x: 585, startPoint y: 465, endPoint x: 496, endPoint y: 472, distance: 89.1
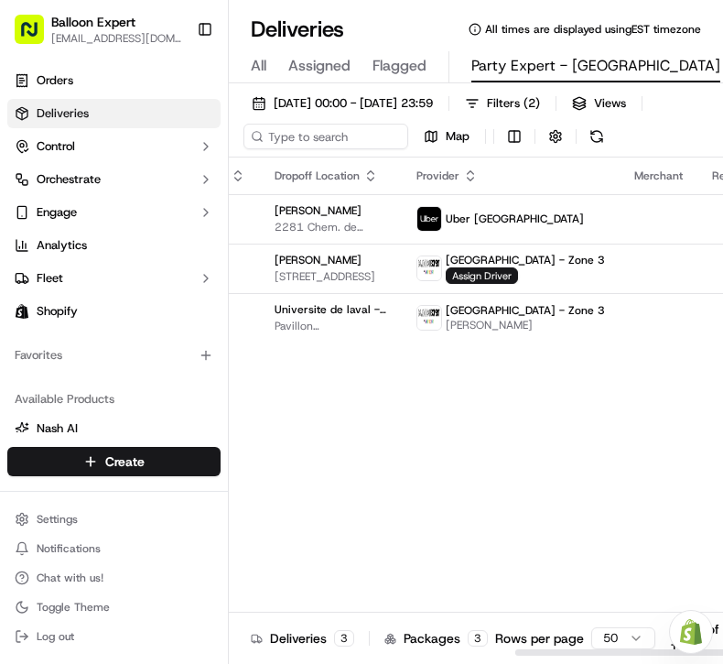
click at [390, 405] on div "Status Original Pickup Time Pickup Location Original Dropoff Time Dropoff Locat…" at bounding box center [252, 406] width 1218 height 499
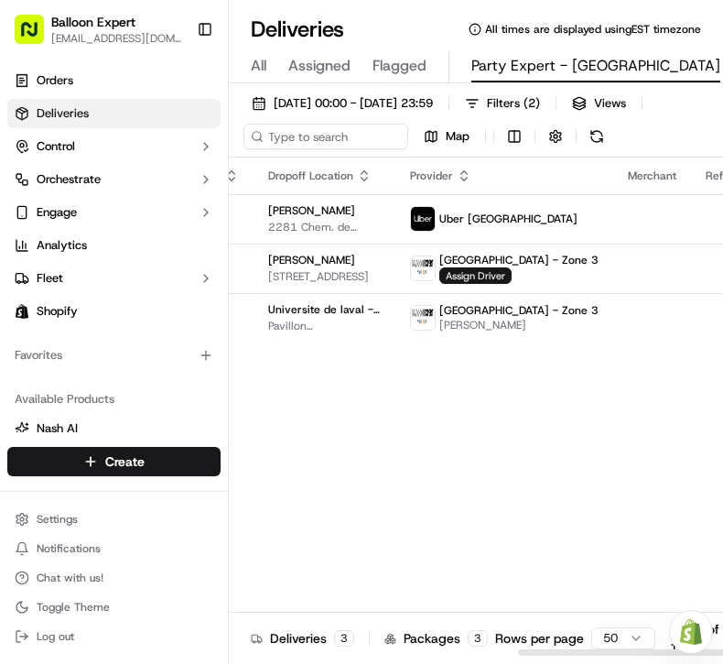
drag, startPoint x: 395, startPoint y: 455, endPoint x: 503, endPoint y: 451, distance: 108.1
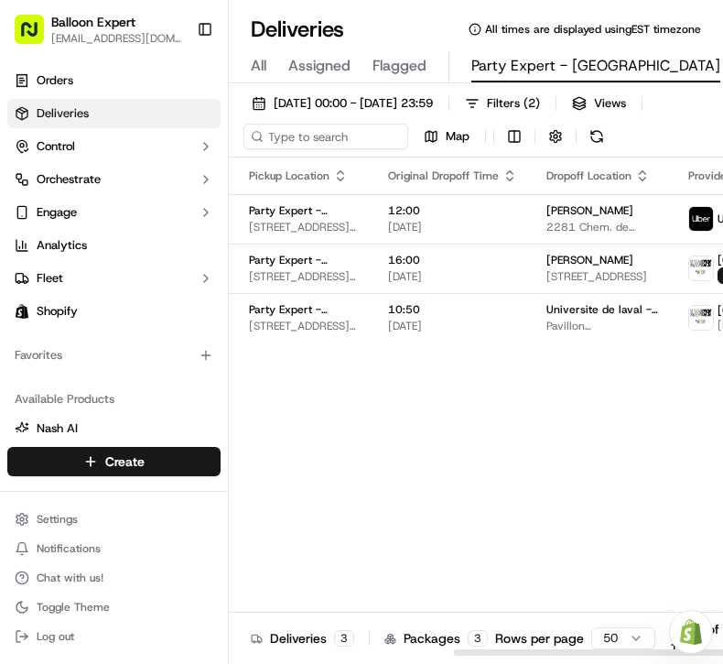
drag, startPoint x: 521, startPoint y: 449, endPoint x: 445, endPoint y: 451, distance: 76.0
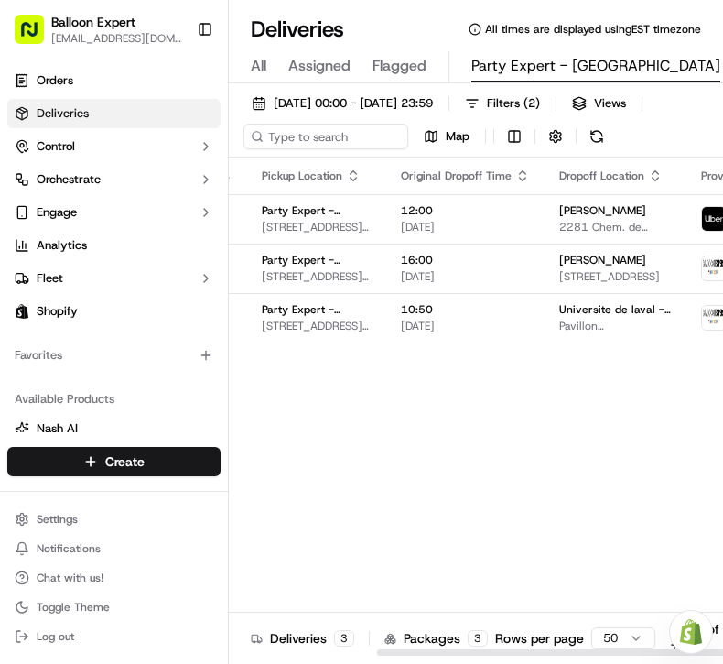
drag, startPoint x: 447, startPoint y: 450, endPoint x: 408, endPoint y: 452, distance: 38.5
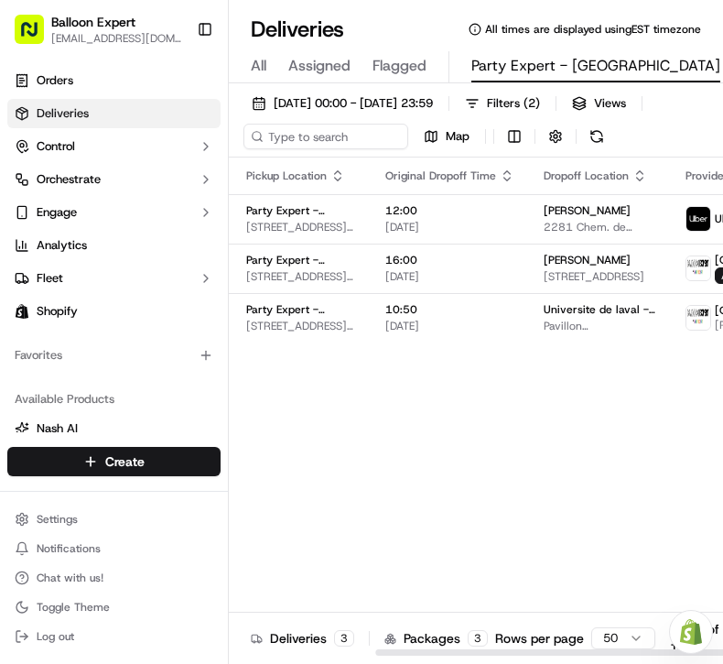
drag, startPoint x: 436, startPoint y: 426, endPoint x: 501, endPoint y: 424, distance: 65.0
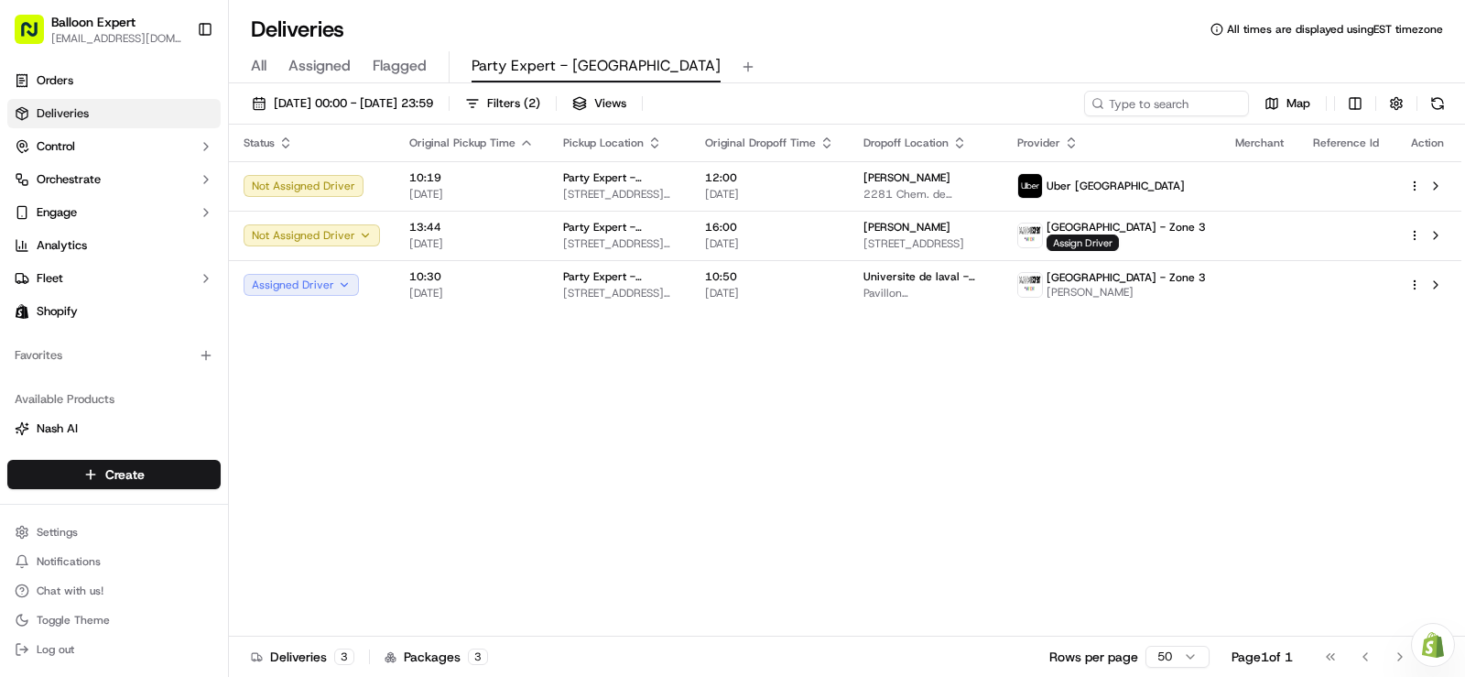
scroll to position [0, 0]
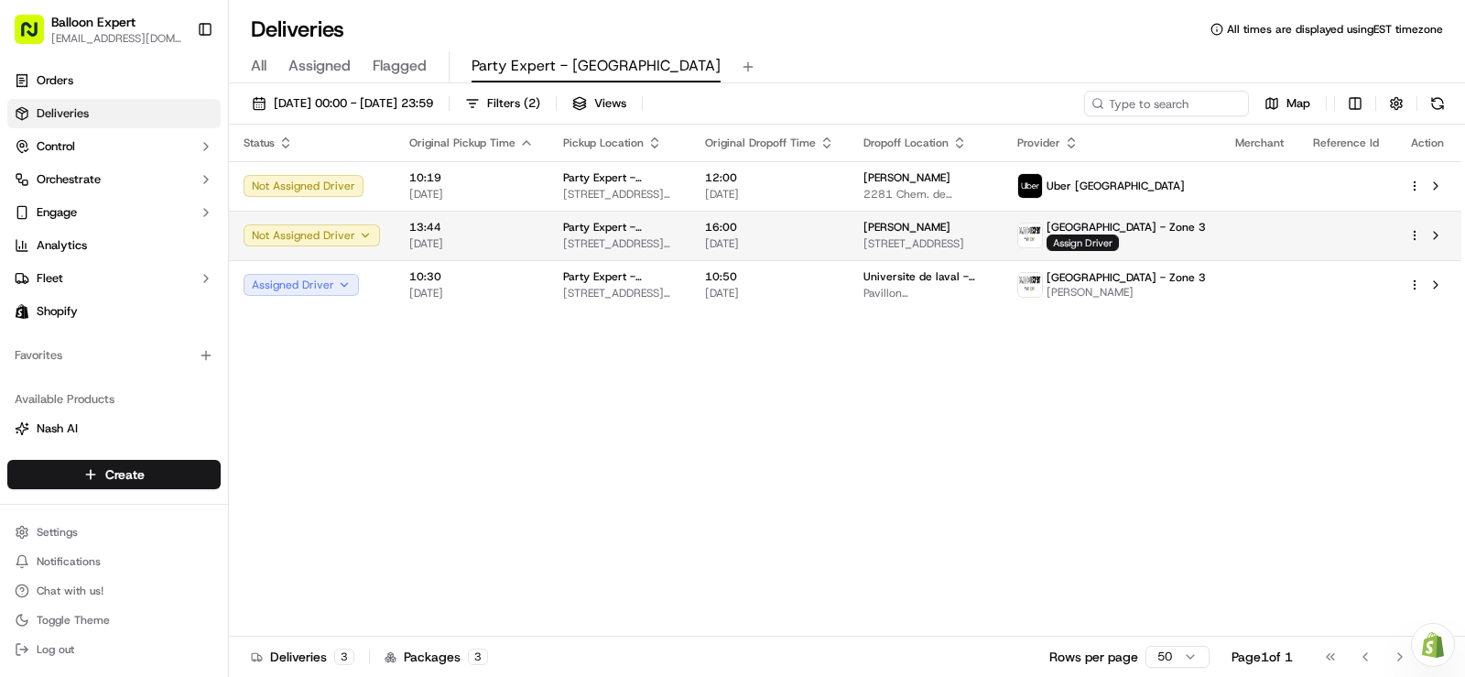
click at [1341, 221] on td at bounding box center [1345, 235] width 95 height 49
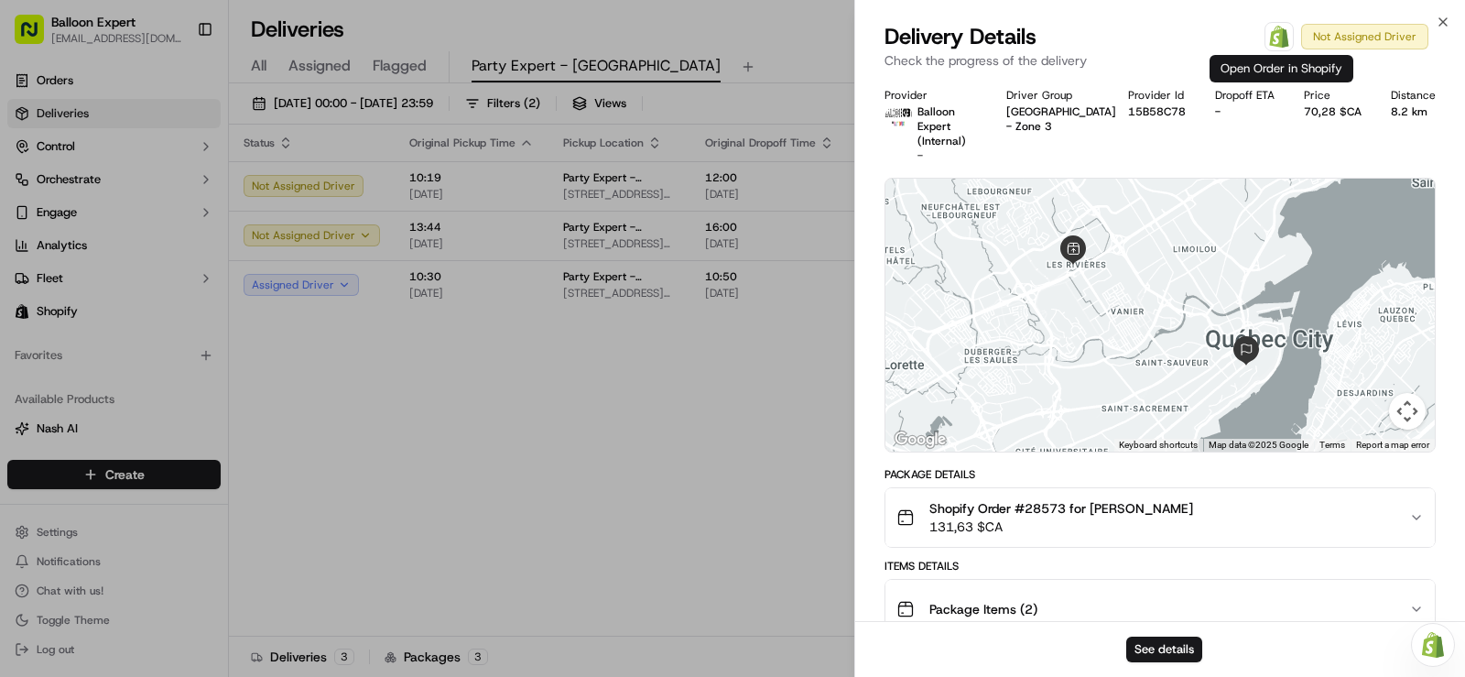
click at [1281, 34] on img at bounding box center [1279, 37] width 22 height 22
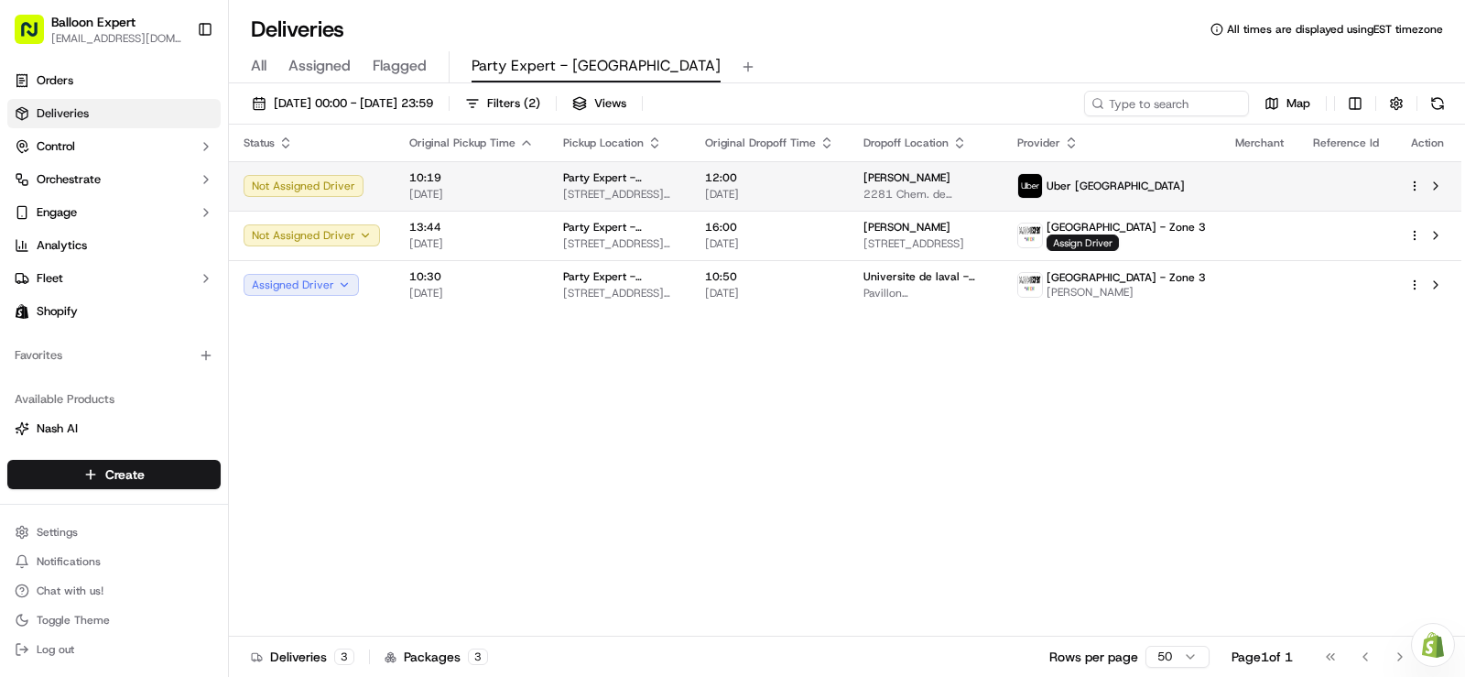
click at [690, 183] on td "Party Expert - [GEOGRAPHIC_DATA] [STREET_ADDRESS][PERSON_NAME]" at bounding box center [619, 185] width 142 height 49
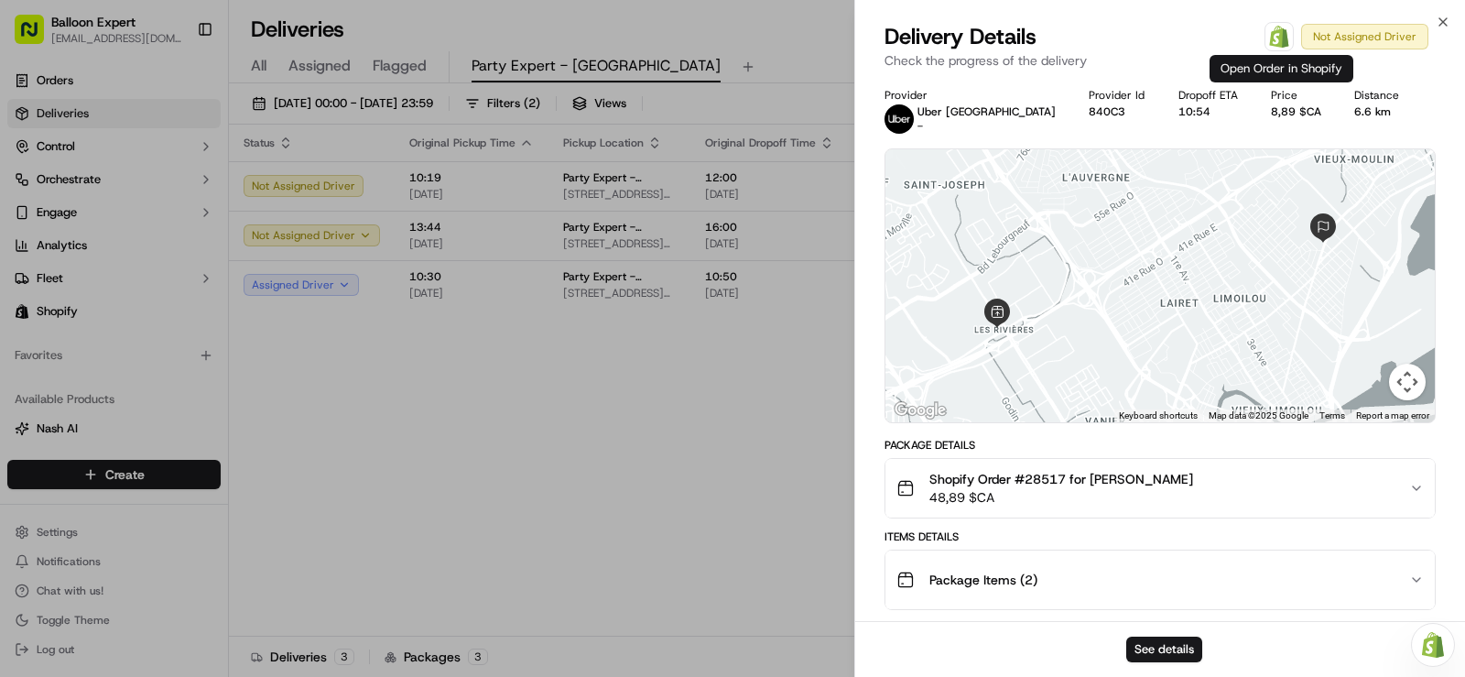
click at [1279, 43] on img at bounding box center [1279, 37] width 22 height 22
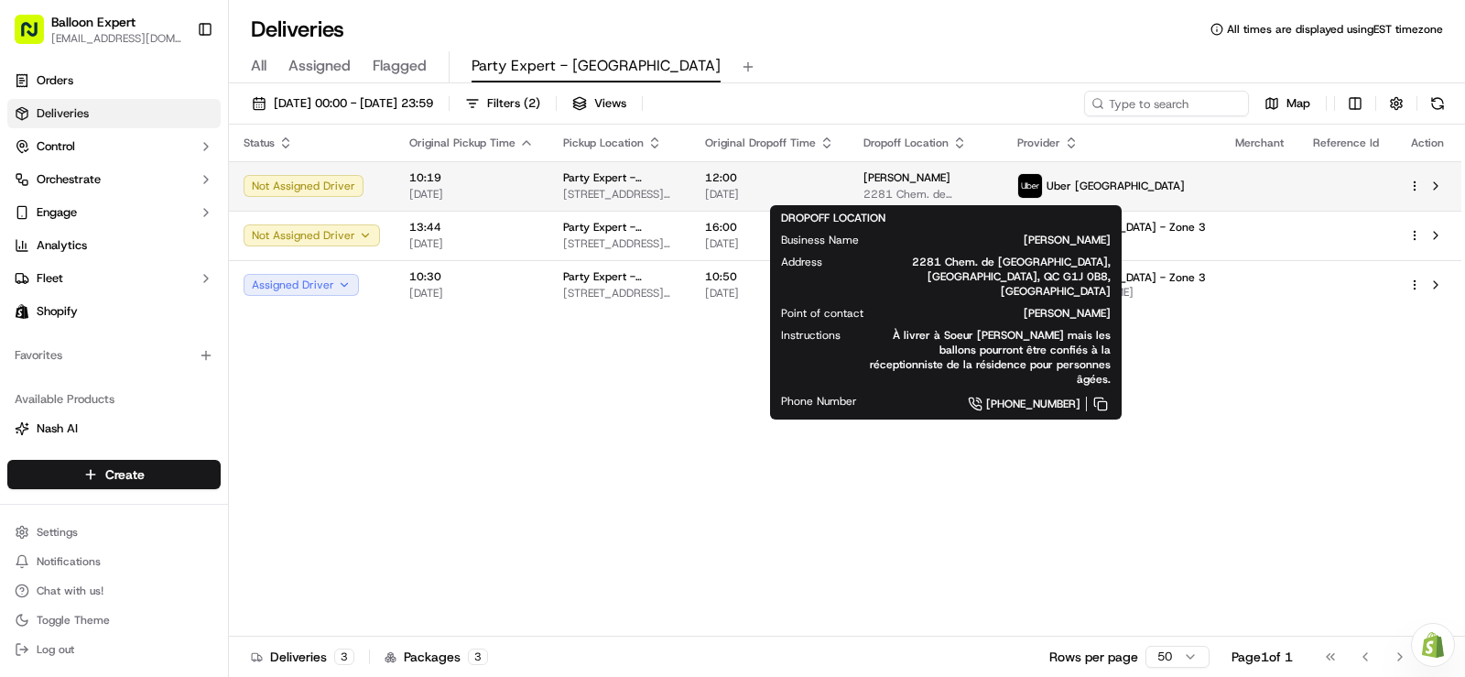
click at [917, 189] on span "2281 Chem. de [GEOGRAPHIC_DATA], [GEOGRAPHIC_DATA], QC G1J 0B8, [GEOGRAPHIC_DAT…" at bounding box center [925, 194] width 125 height 15
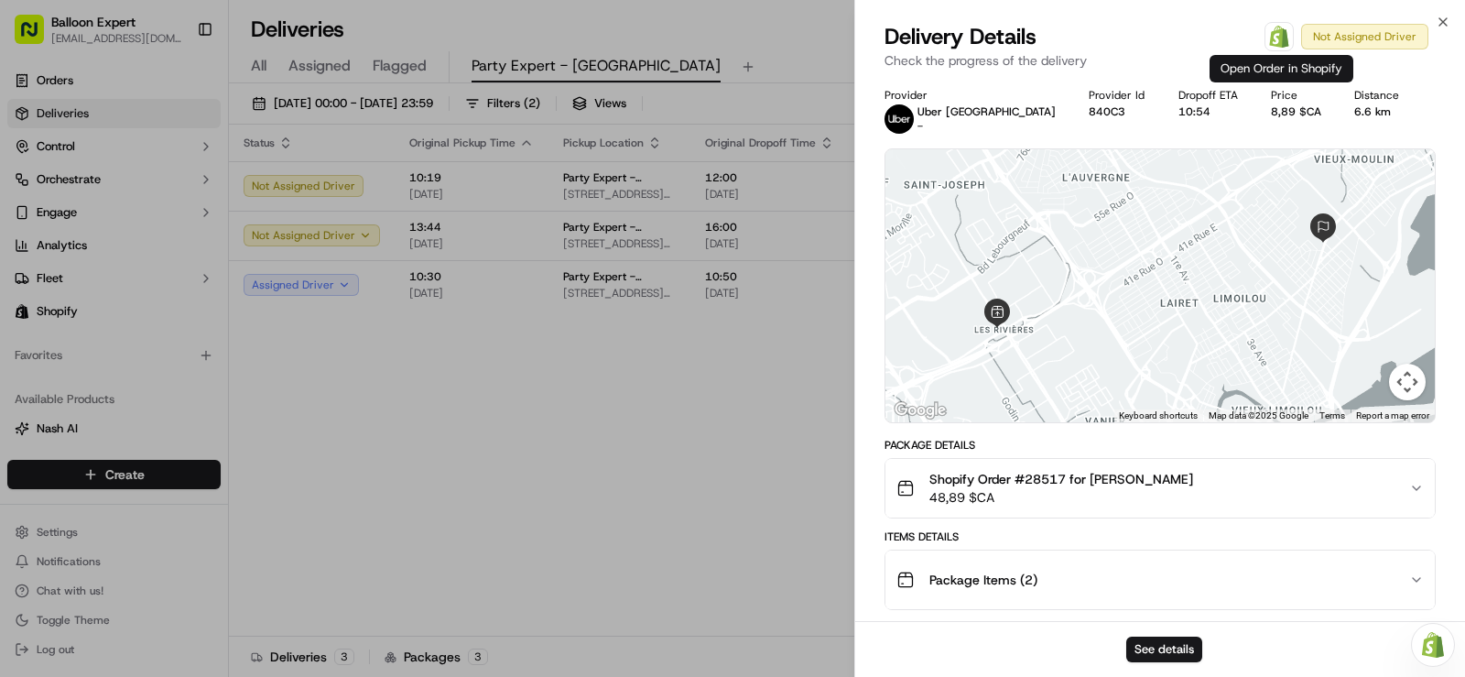
click at [1290, 39] on img at bounding box center [1279, 37] width 22 height 22
